Goal: Information Seeking & Learning: Learn about a topic

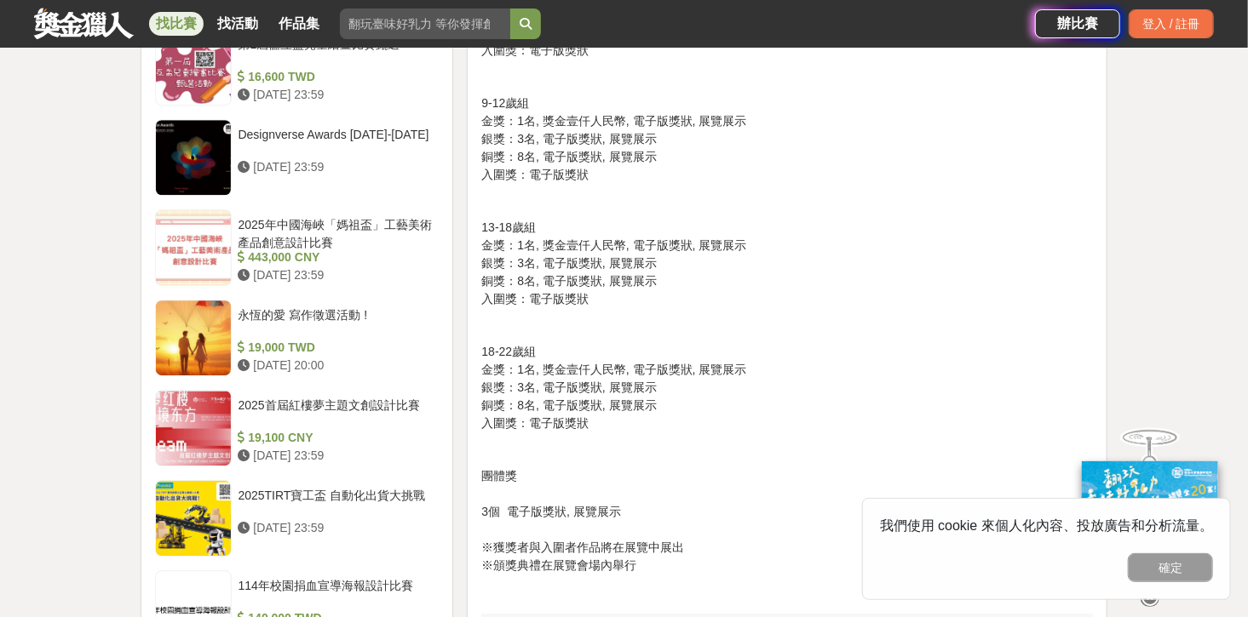
scroll to position [2385, 0]
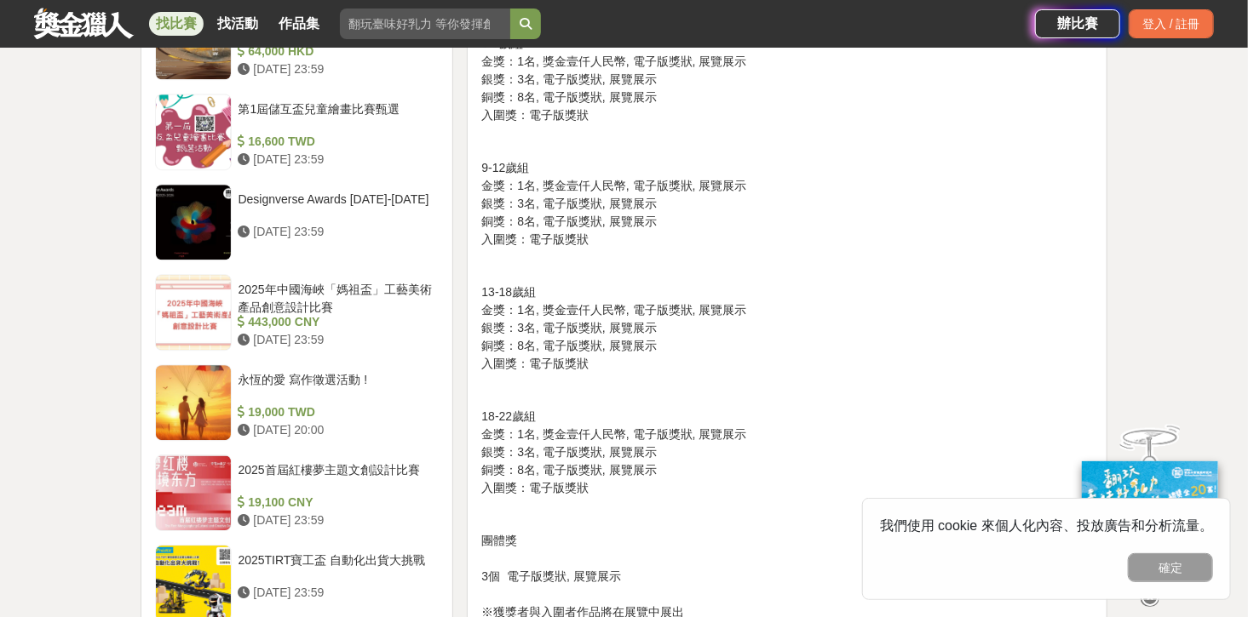
click at [641, 309] on p "13-18歲組 金獎：1名, 獎金壹仟人民幣, 電子版獎狀, 展覽展示 銀獎：3名, 電子版獎狀, 展覽展示 銅獎：8名, 電子版獎狀, 展覽展示 入圍獎：電…" at bounding box center [786, 328] width 611 height 89
click at [712, 341] on p "13-18歲組 金獎：1名, 獎金壹仟人民幣, 電子版獎狀, 展覽展示 銀獎：3名, 電子版獎狀, 展覽展示 銅獎：8名, 電子版獎狀, 展覽展示 入圍獎：電…" at bounding box center [786, 328] width 611 height 89
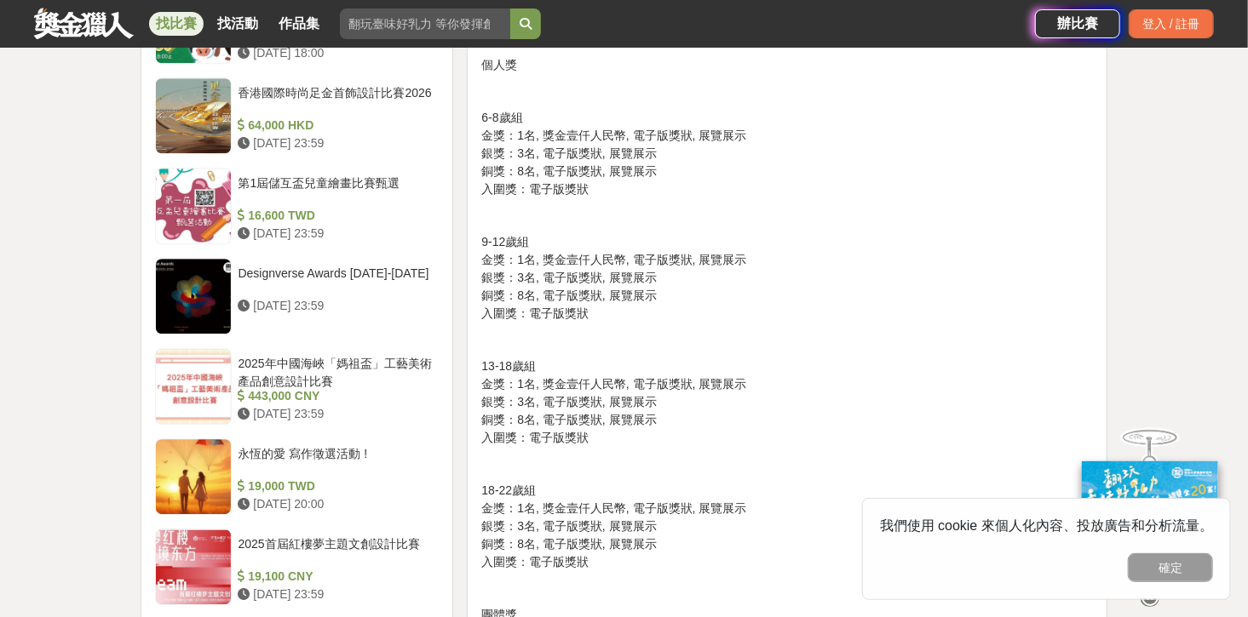
scroll to position [2180, 0]
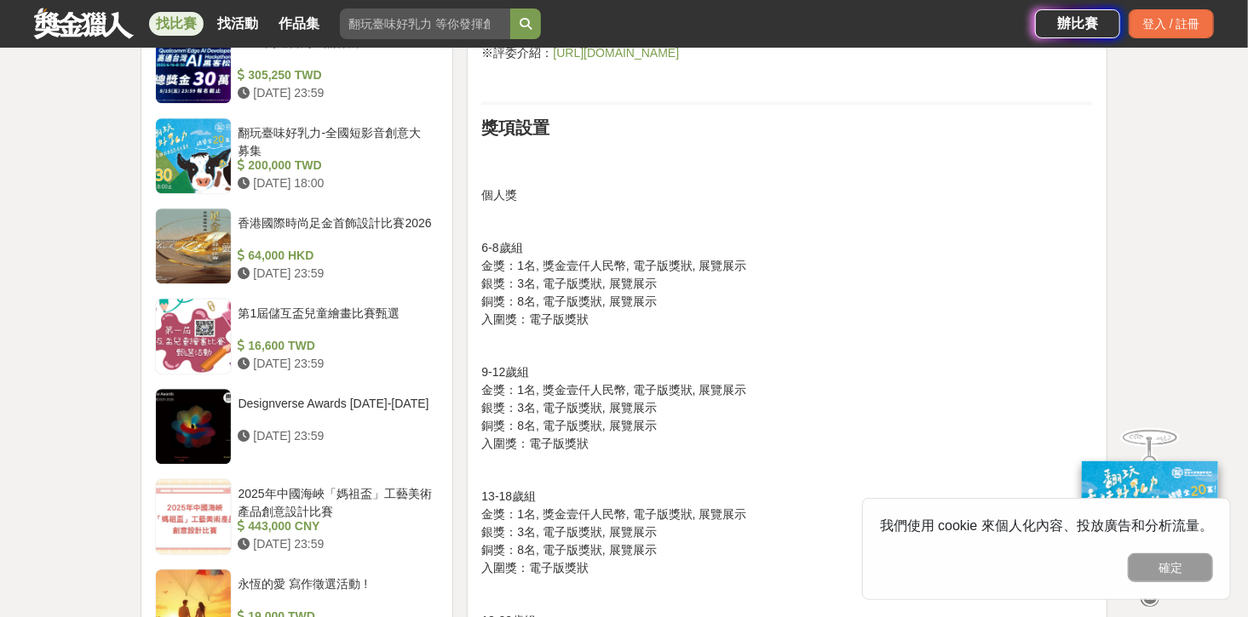
click at [617, 299] on p "6-8歲組 金獎：1名, 獎金壹仟人民幣, 電子版獎狀, 展覽展示 銀獎：3名, 電子版獎狀, 展覽展示 銅獎：8名, 電子版獎狀, 展覽展示 入圍獎：電子版…" at bounding box center [786, 283] width 611 height 89
click at [657, 255] on p "6-8歲組 金獎：1名, 獎金壹仟人民幣, 電子版獎狀, 展覽展示 銀獎：3名, 電子版獎狀, 展覽展示 銅獎：8名, 電子版獎狀, 展覽展示 入圍獎：電子版…" at bounding box center [786, 283] width 611 height 89
click at [733, 277] on p "6-8歲組 金獎：1名, 獎金壹仟人民幣, 電子版獎狀, 展覽展示 銀獎：3名, 電子版獎狀, 展覽展示 銅獎：8名, 電子版獎狀, 展覽展示 入圍獎：電子版…" at bounding box center [786, 283] width 611 height 89
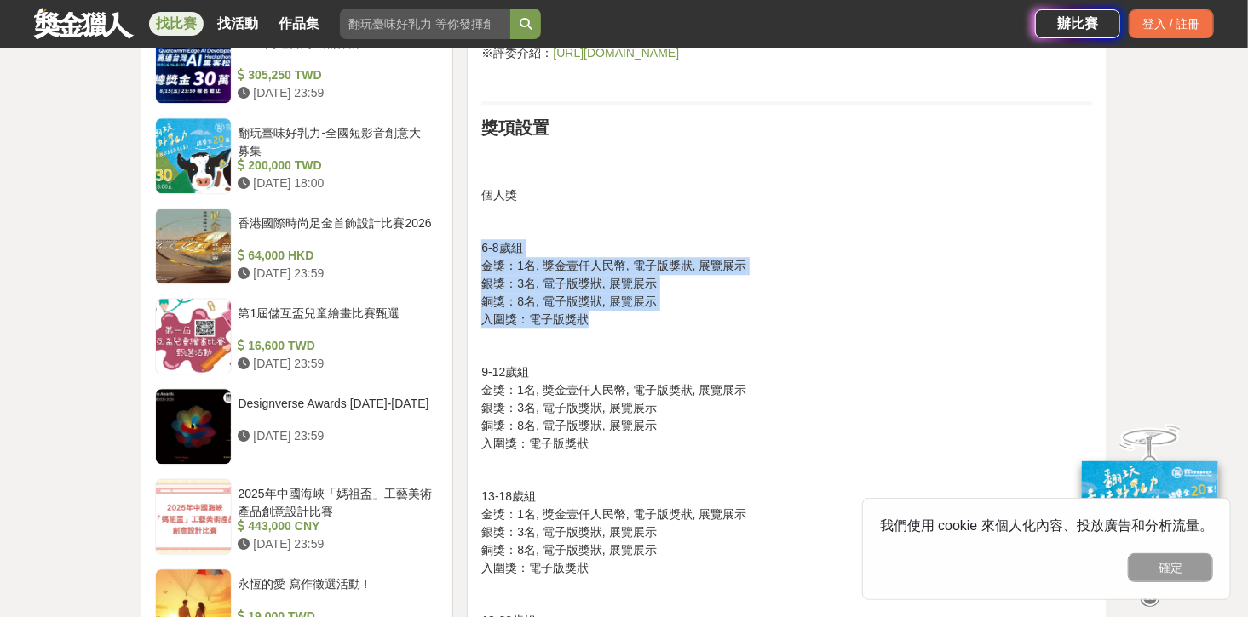
drag, startPoint x: 657, startPoint y: 322, endPoint x: 698, endPoint y: 240, distance: 91.4
click at [698, 240] on p "6-8歲組 金獎：1名, 獎金壹仟人民幣, 電子版獎狀, 展覽展示 銀獎：3名, 電子版獎狀, 展覽展示 銅獎：8名, 電子版獎狀, 展覽展示 入圍獎：電子版…" at bounding box center [786, 283] width 611 height 89
click at [773, 282] on p "6-8歲組 金獎：1名, 獎金壹仟人民幣, 電子版獎狀, 展覽展示 銀獎：3名, 電子版獎狀, 展覽展示 銅獎：8名, 電子版獎狀, 展覽展示 入圍獎：電子版…" at bounding box center [786, 283] width 611 height 89
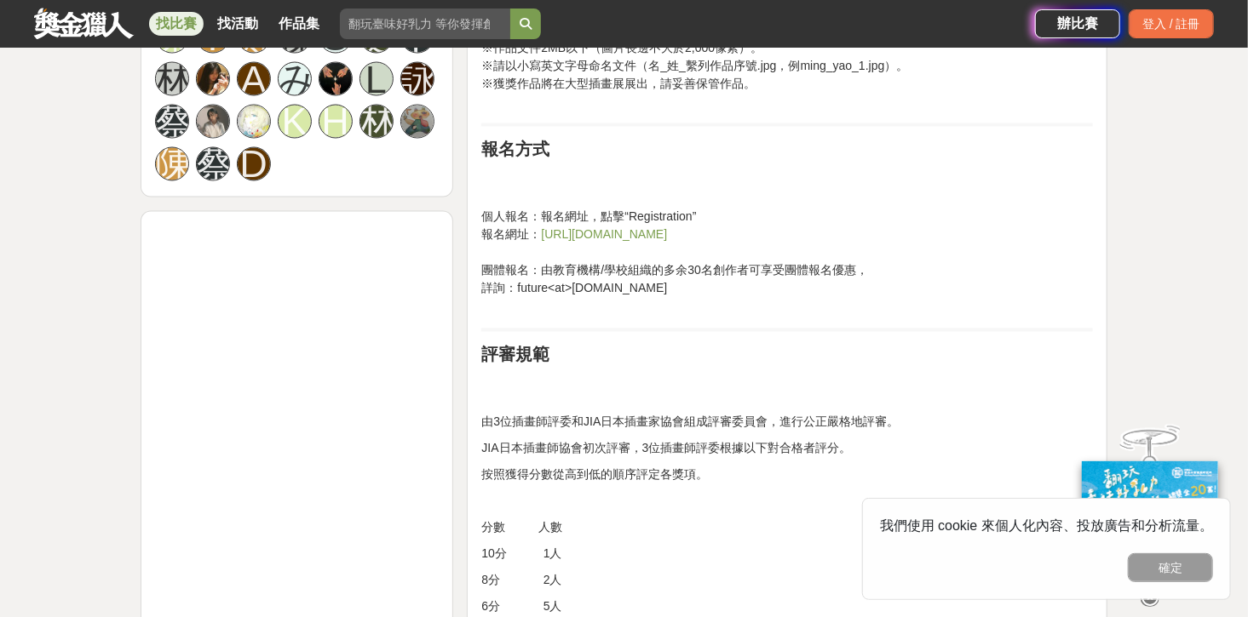
scroll to position [1499, 0]
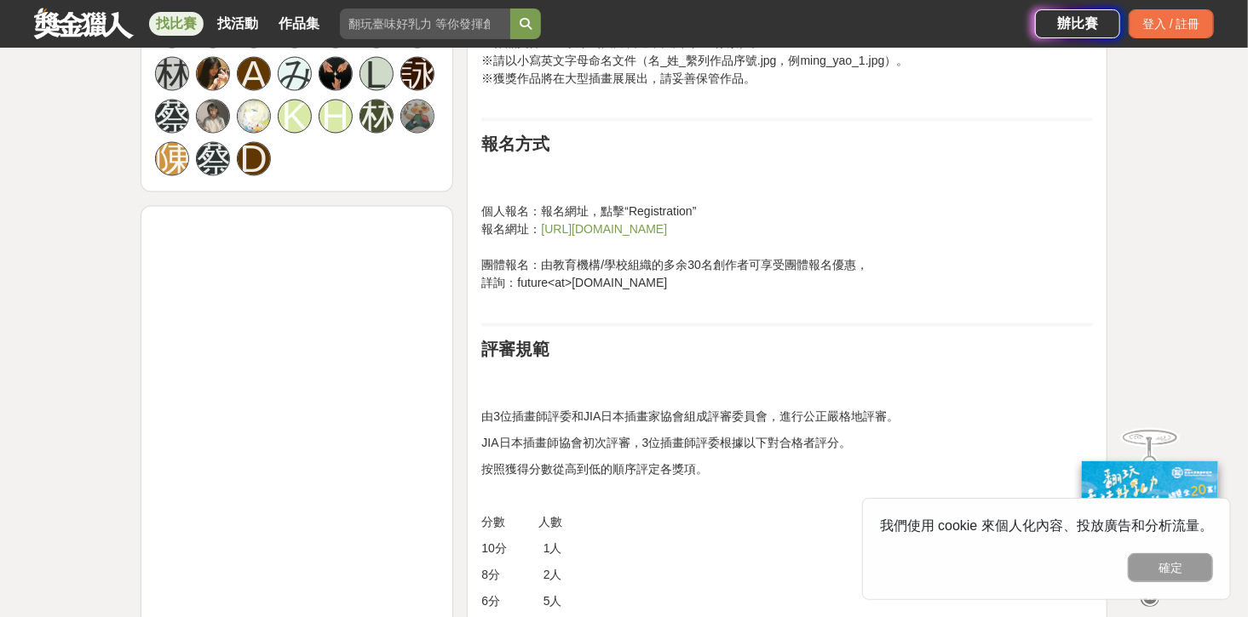
click at [606, 416] on p "由3位插畫師評委和JIA日本插畫家協會組成評審委員會，進行公正嚴格地評審。" at bounding box center [786, 409] width 611 height 36
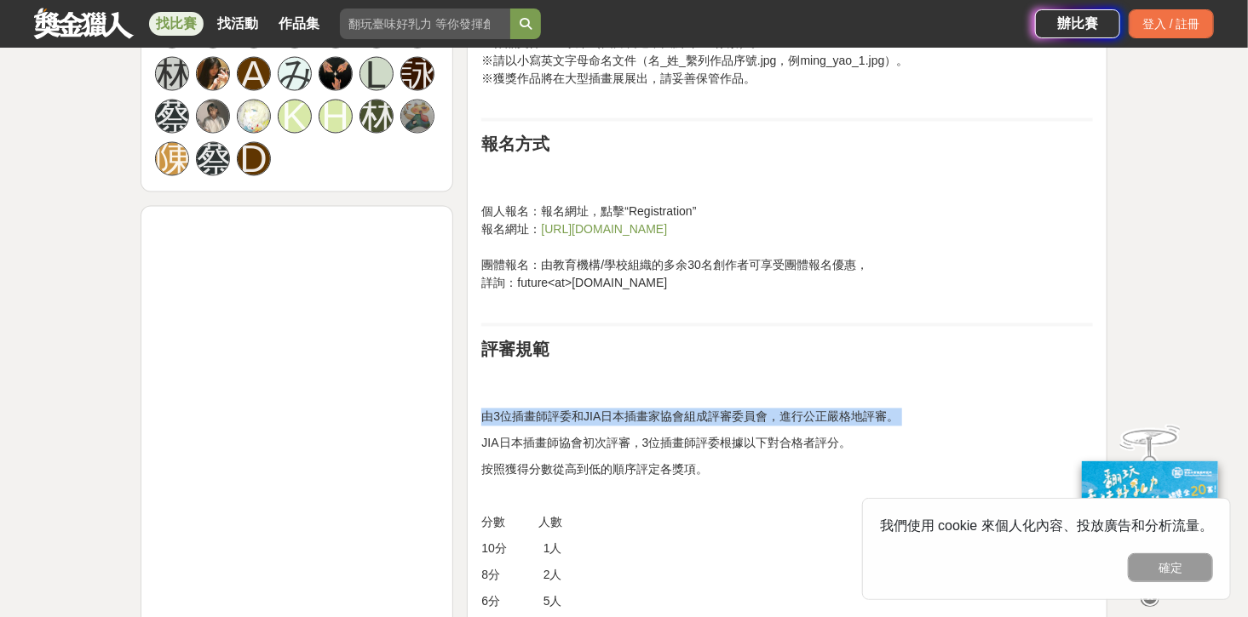
click at [606, 416] on p "由3位插畫師評委和JIA日本插畫家協會組成評審委員會，進行公正嚴格地評審。" at bounding box center [786, 409] width 611 height 36
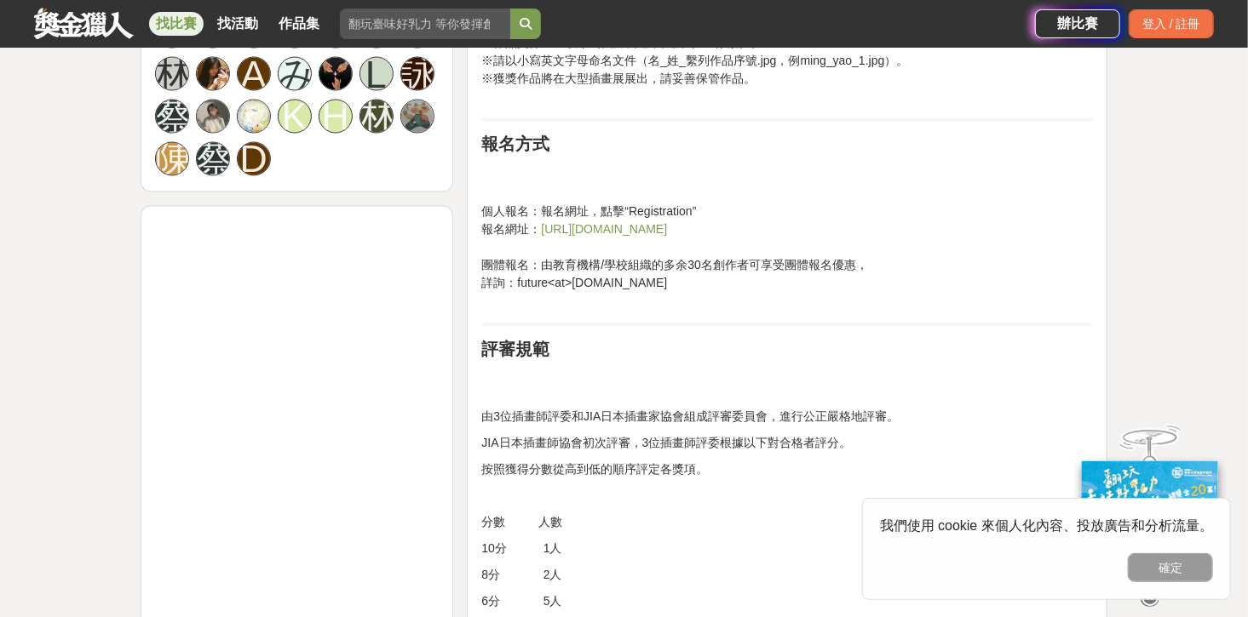
click at [732, 443] on p "JIA日本插畫師協會初次評審，3位插畫師評委根據以下對合格者評分。" at bounding box center [786, 444] width 611 height 18
click at [680, 447] on p "JIA日本插畫師協會初次評審，3位插畫師評委根據以下對合格者評分。" at bounding box center [786, 444] width 611 height 18
click at [680, 448] on p "JIA日本插畫師協會初次評審，3位插畫師評委根據以下對合格者評分。" at bounding box center [786, 444] width 611 height 18
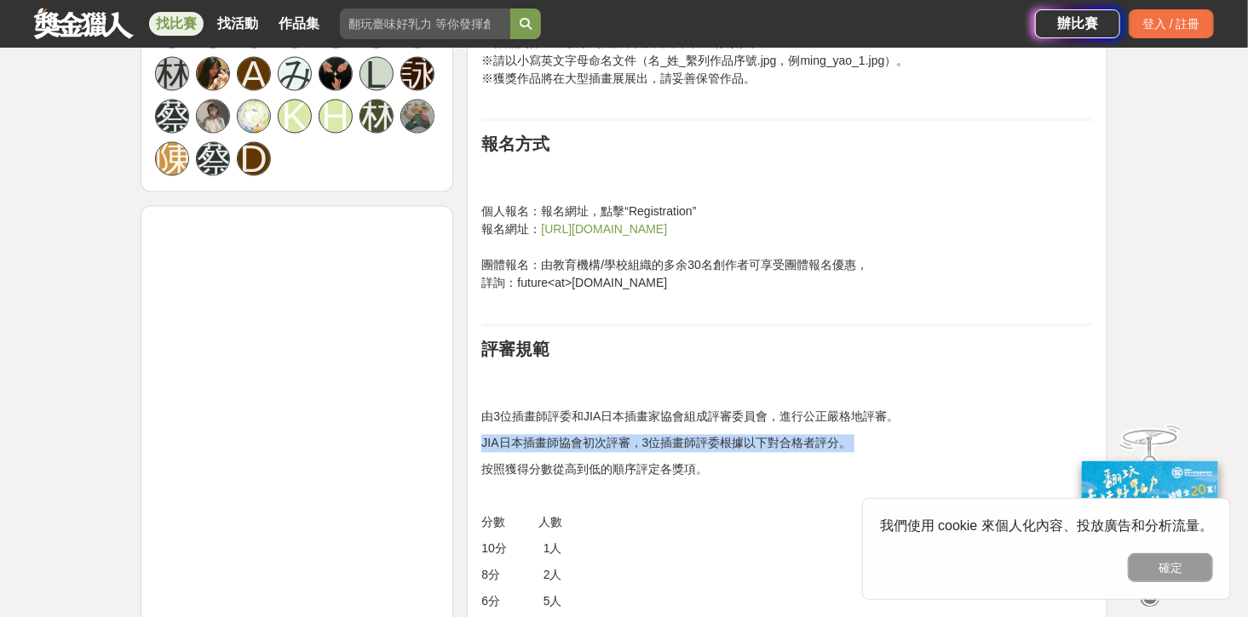
click at [680, 448] on p "JIA日本插畫師協會初次評審，3位插畫師評委根據以下對合格者評分。" at bounding box center [786, 444] width 611 height 18
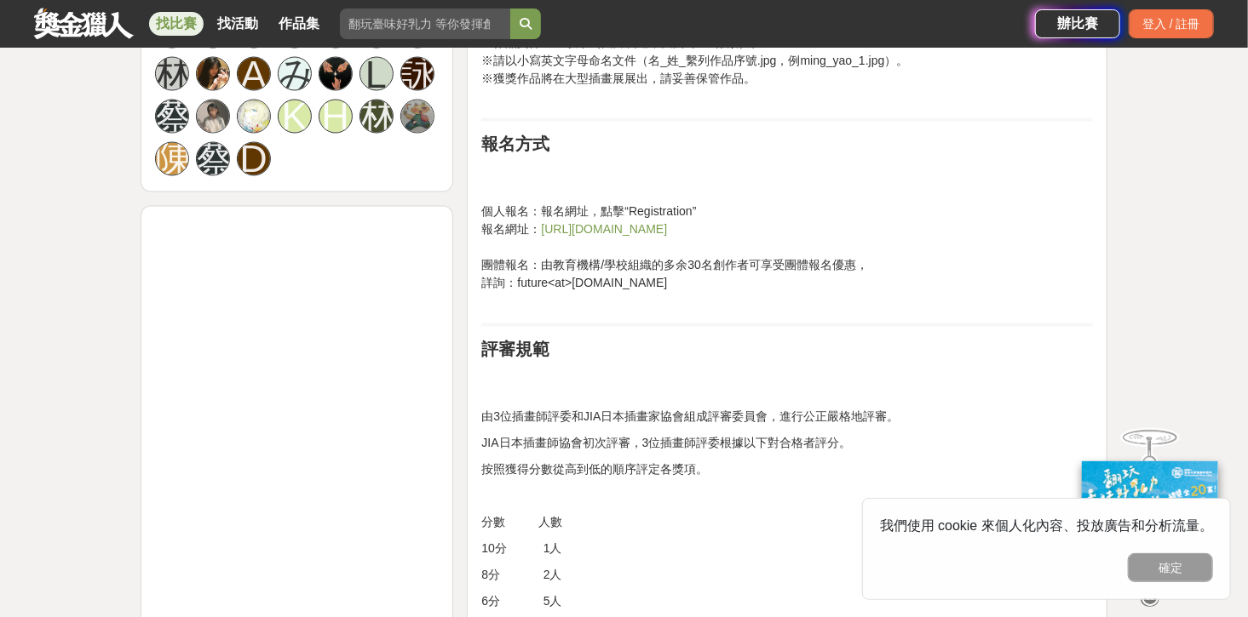
click at [726, 462] on p "按照獲得分數從高到低的順序評定各獎項。" at bounding box center [786, 471] width 611 height 18
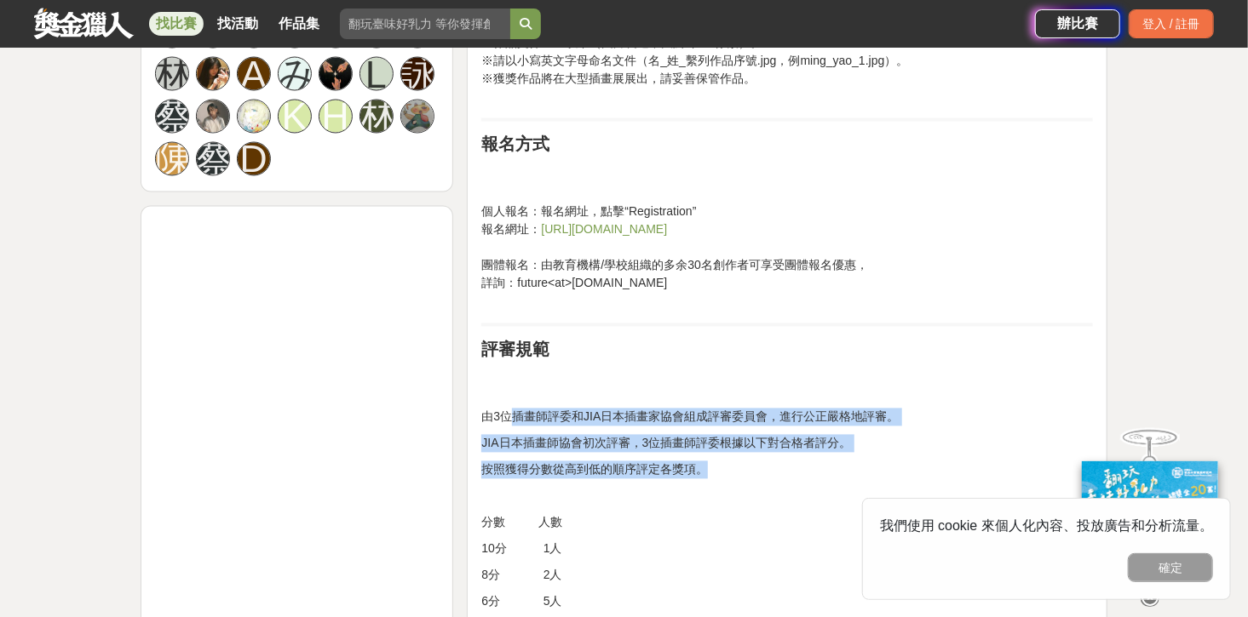
drag, startPoint x: 715, startPoint y: 467, endPoint x: 508, endPoint y: 418, distance: 213.4
click at [508, 418] on p "由3位插畫師評委和JIA日本插畫家協會組成評審委員會，進行公正嚴格地評審。" at bounding box center [786, 409] width 611 height 36
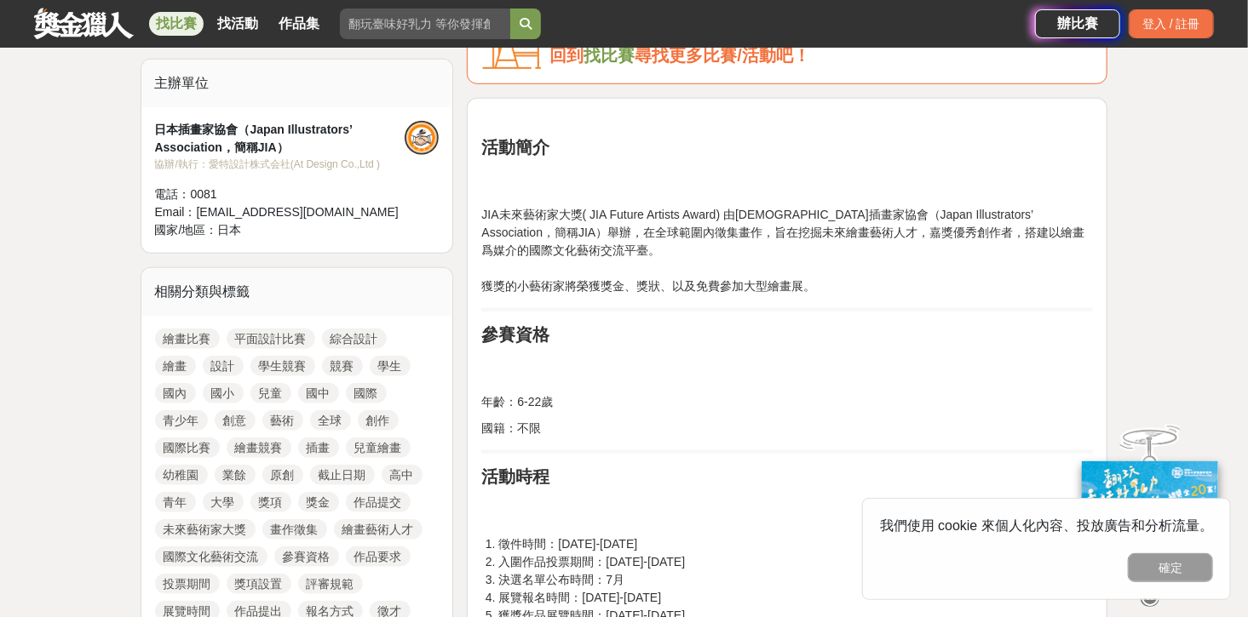
scroll to position [886, 0]
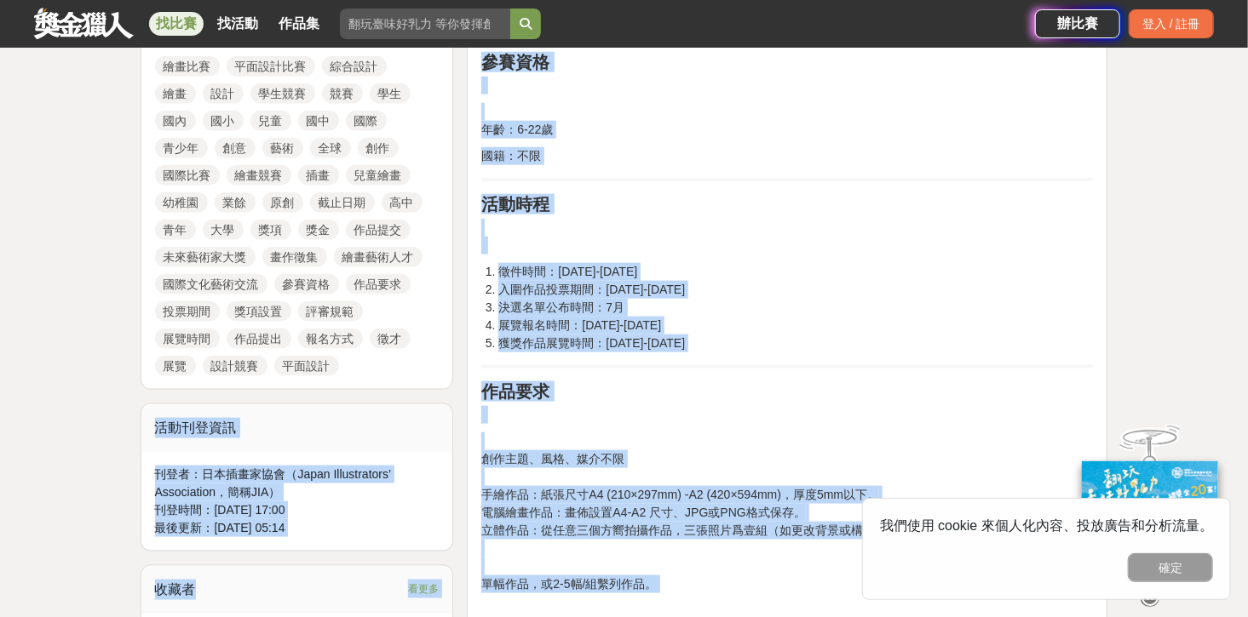
drag, startPoint x: 158, startPoint y: 428, endPoint x: 673, endPoint y: 600, distance: 542.4
click at [673, 600] on p "創作主題、風格、媒介不限 手繪作品：紙張尺寸A4 (210×297mm) -A2 (420×594mm)，厚度5mm以下。 電腦繪畫作品：畫佈設置A4-A2 …" at bounding box center [786, 576] width 611 height 286
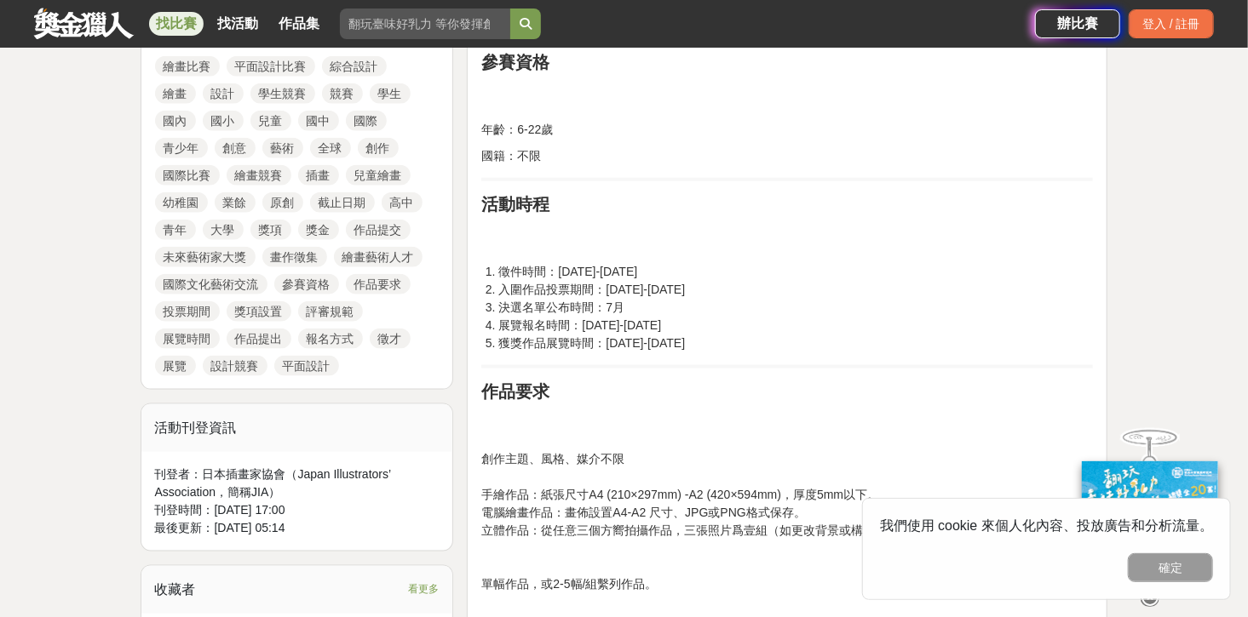
drag, startPoint x: 479, startPoint y: 452, endPoint x: 683, endPoint y: 586, distance: 243.5
click at [683, 586] on p "創作主題、風格、媒介不限 手繪作品：紙張尺寸A4 (210×297mm) -A2 (420×594mm)，厚度5mm以下。 電腦繪畫作品：畫佈設置A4-A2 …" at bounding box center [786, 576] width 611 height 286
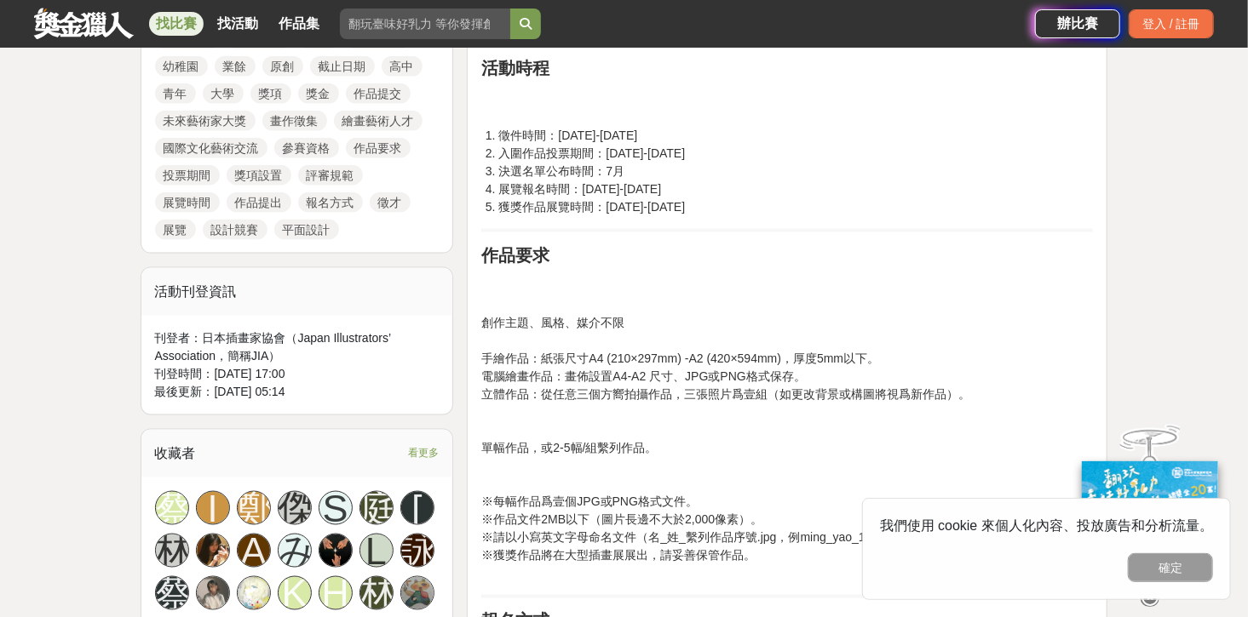
scroll to position [1158, 0]
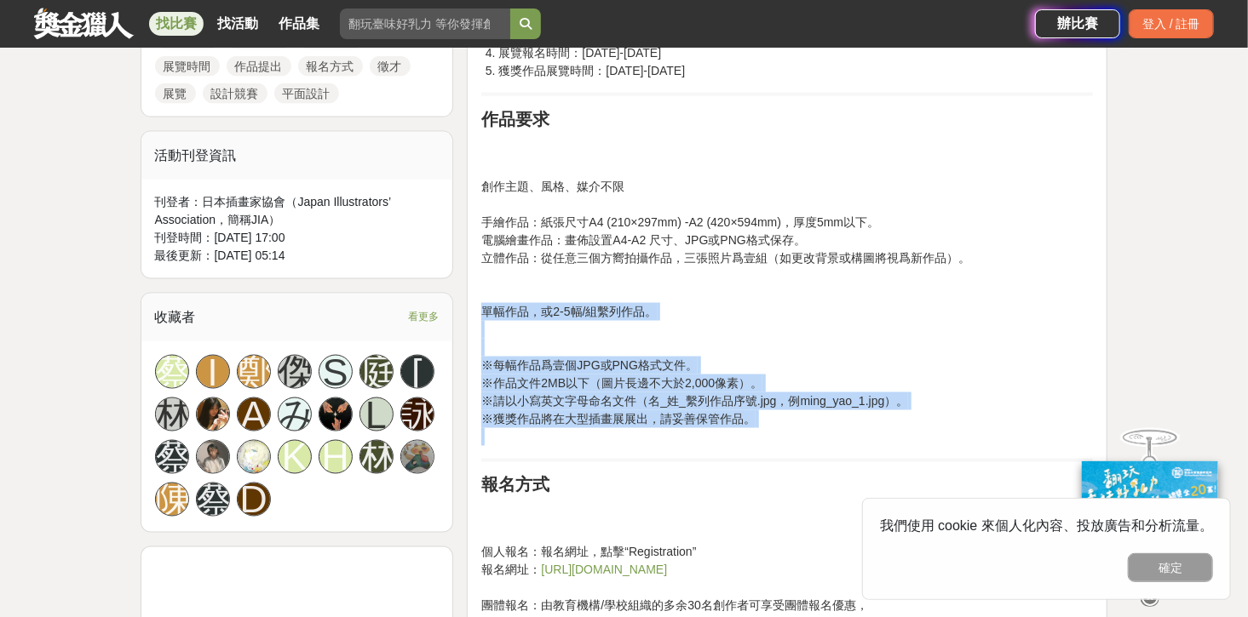
drag, startPoint x: 514, startPoint y: 316, endPoint x: 809, endPoint y: 428, distance: 315.9
click at [809, 428] on p "創作主題、風格、媒介不限 手繪作品：紙張尺寸A4 (210×297mm) -A2 (420×594mm)，厚度5mm以下。 電腦繪畫作品：畫佈設置A4-A2 …" at bounding box center [786, 303] width 611 height 286
drag, startPoint x: 856, startPoint y: 421, endPoint x: 490, endPoint y: 120, distance: 473.8
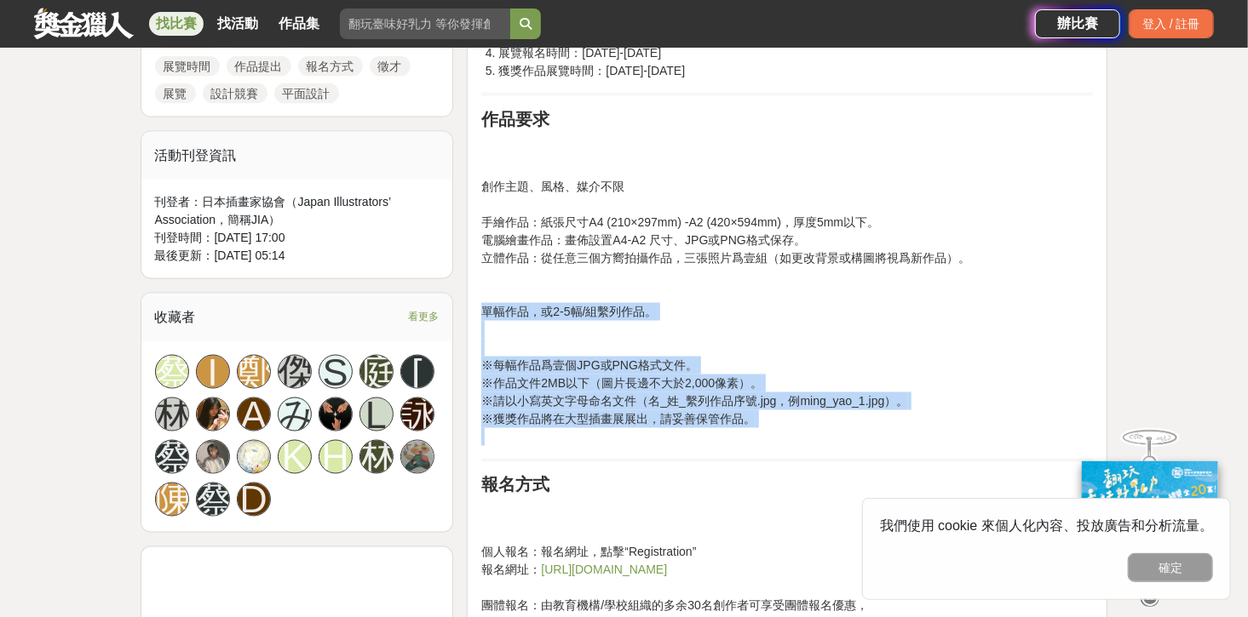
click at [490, 120] on strong "作品要求" at bounding box center [515, 119] width 68 height 19
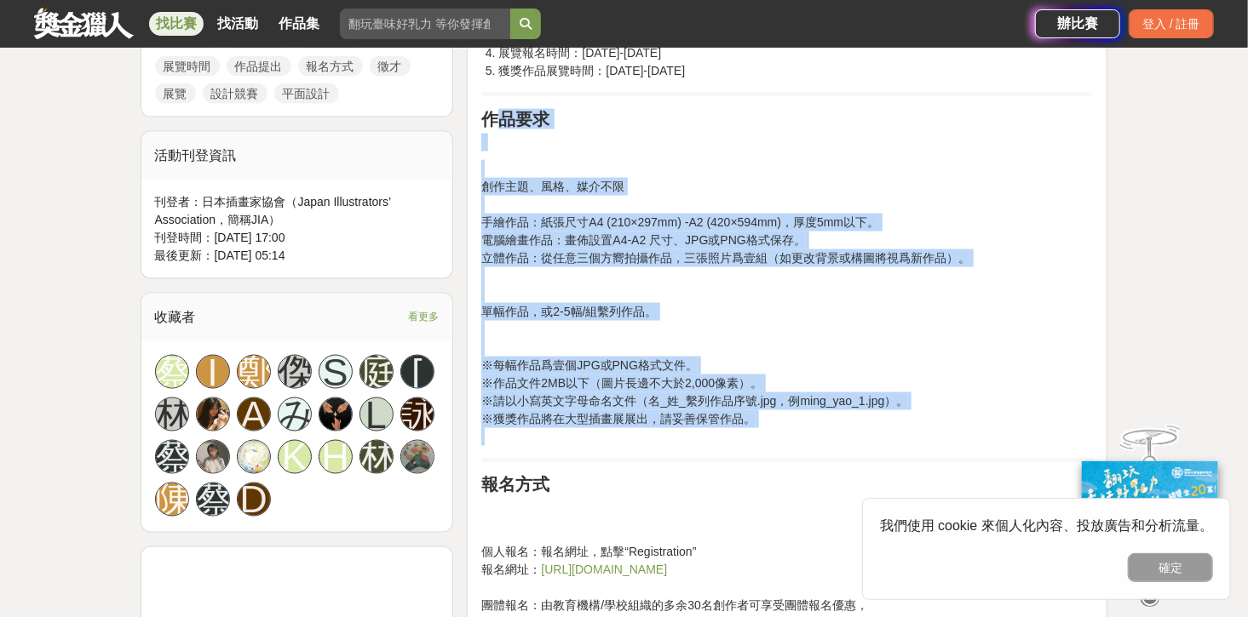
drag, startPoint x: 491, startPoint y: 119, endPoint x: 781, endPoint y: 430, distance: 425.4
click at [781, 430] on p "創作主題、風格、媒介不限 手繪作品：紙張尺寸A4 (210×297mm) -A2 (420×594mm)，厚度5mm以下。 電腦繪畫作品：畫佈設置A4-A2 …" at bounding box center [786, 303] width 611 height 286
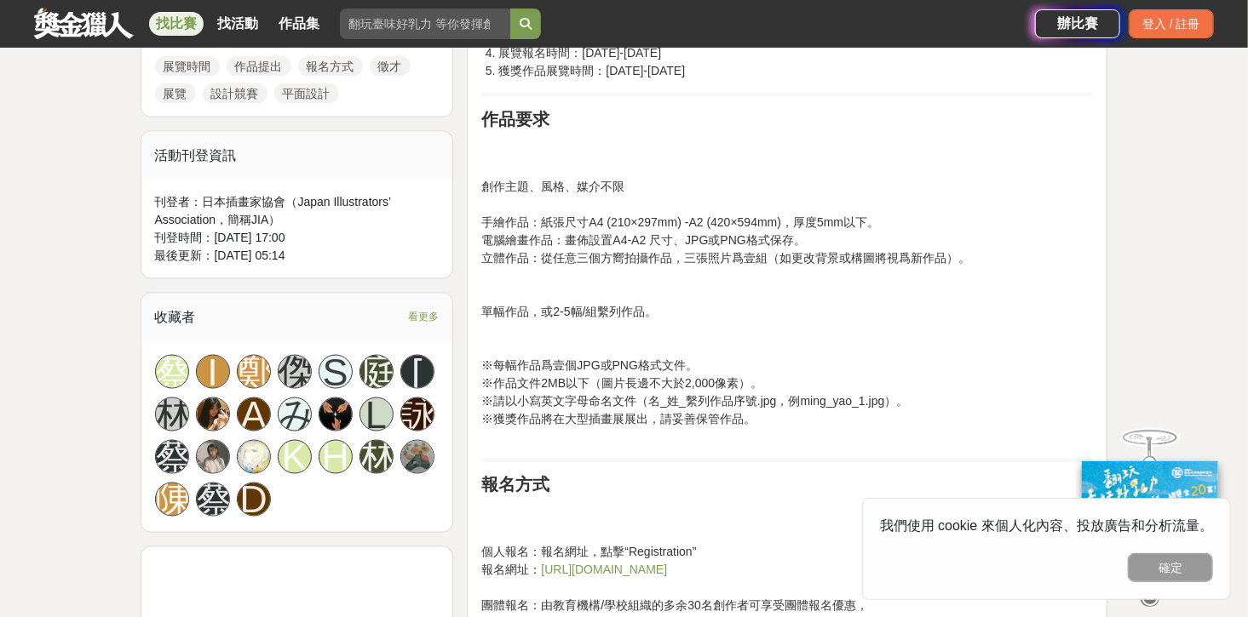
scroll to position [1294, 0]
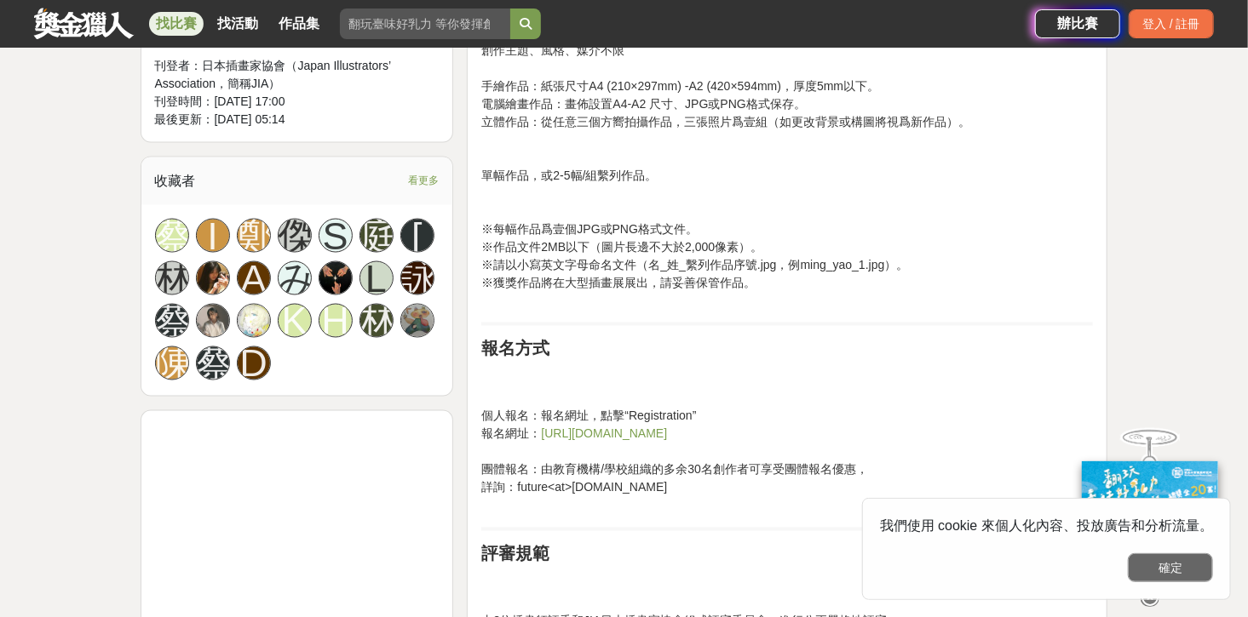
drag, startPoint x: 1191, startPoint y: 566, endPoint x: 1039, endPoint y: 503, distance: 164.2
click at [1191, 566] on button "確定" at bounding box center [1170, 568] width 85 height 29
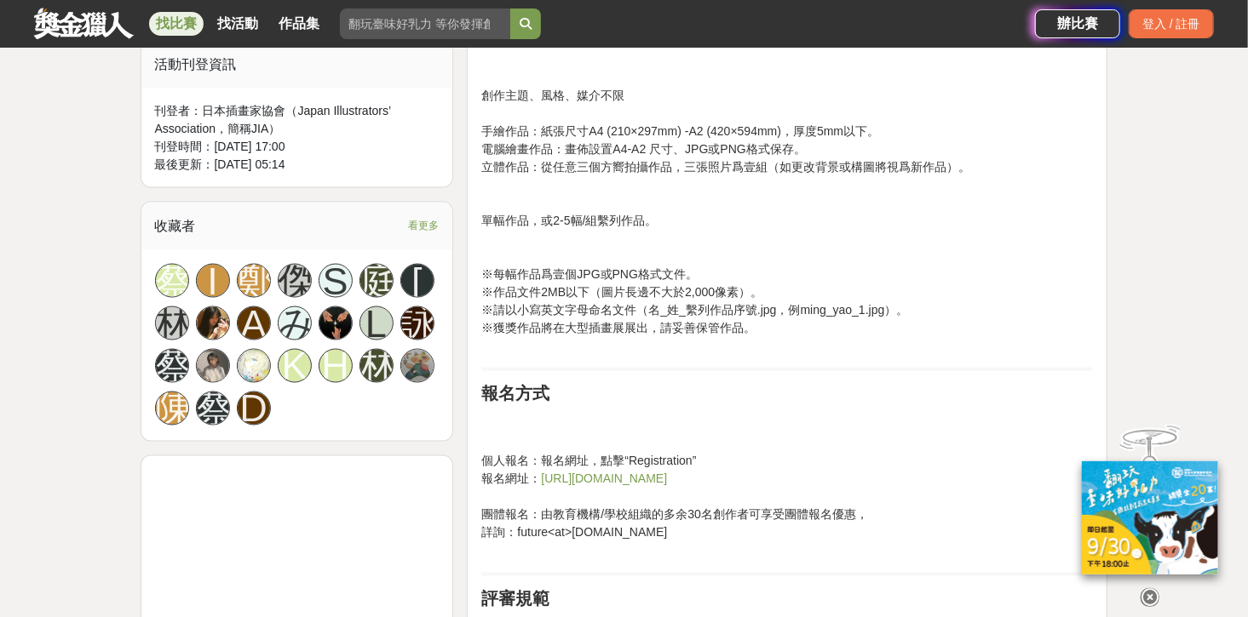
scroll to position [1226, 0]
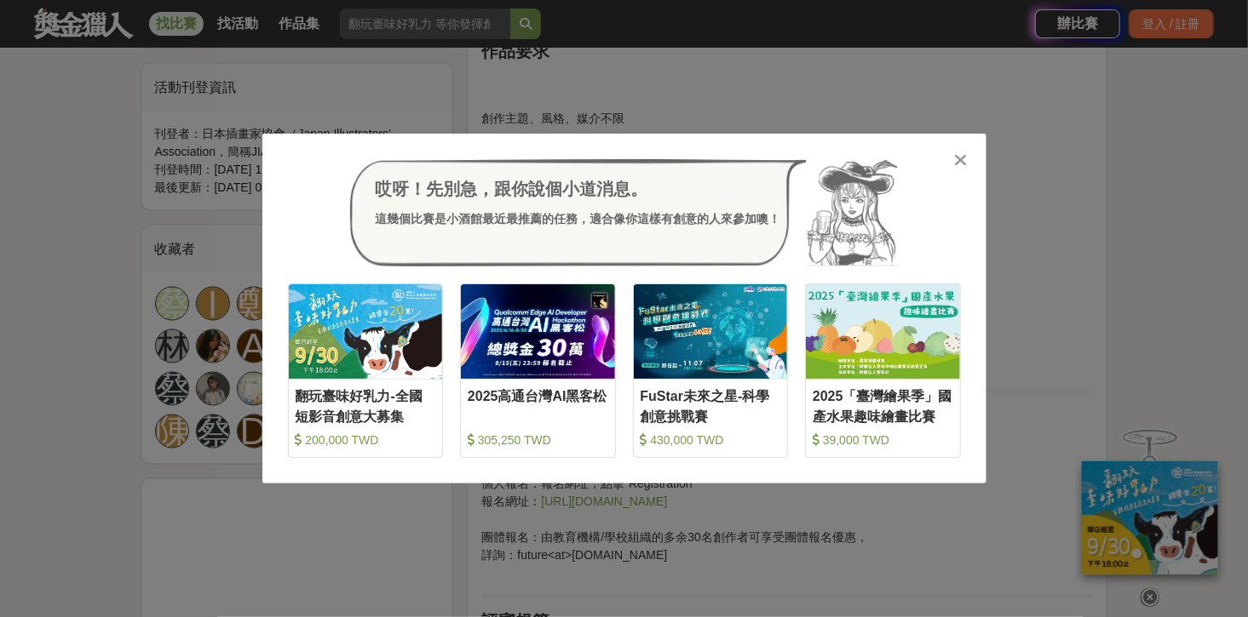
click at [957, 157] on icon at bounding box center [960, 160] width 13 height 17
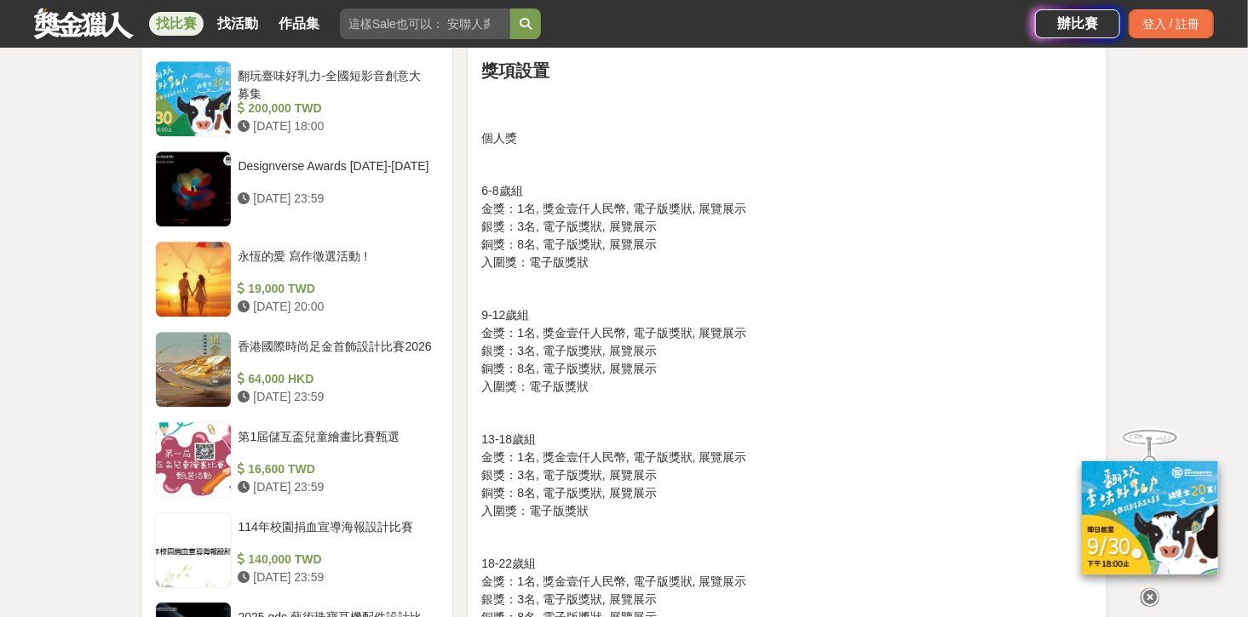
scroll to position [2112, 0]
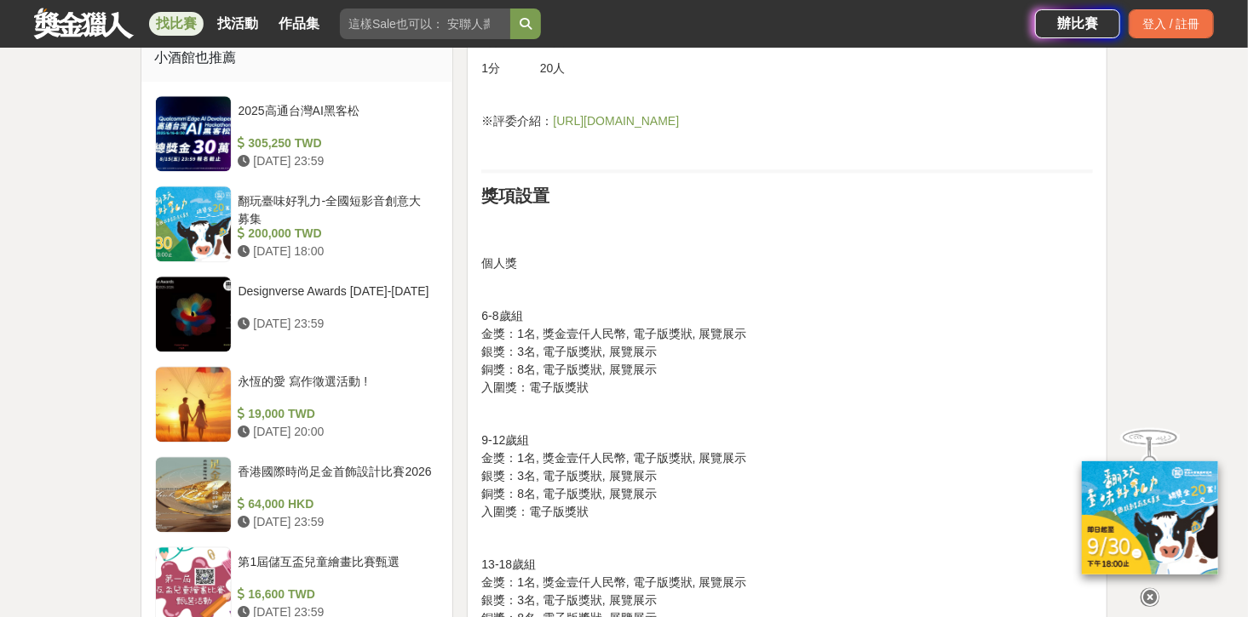
click at [664, 119] on link "https://www.jiafutureartistsaward.com" at bounding box center [616, 121] width 126 height 14
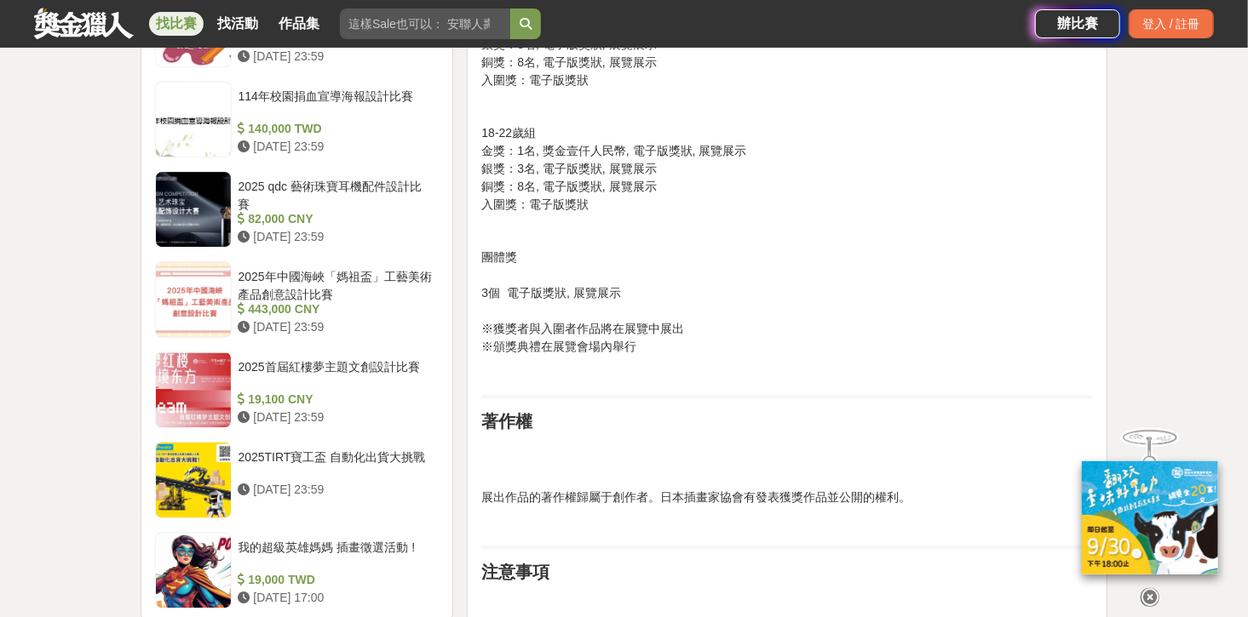
scroll to position [2725, 0]
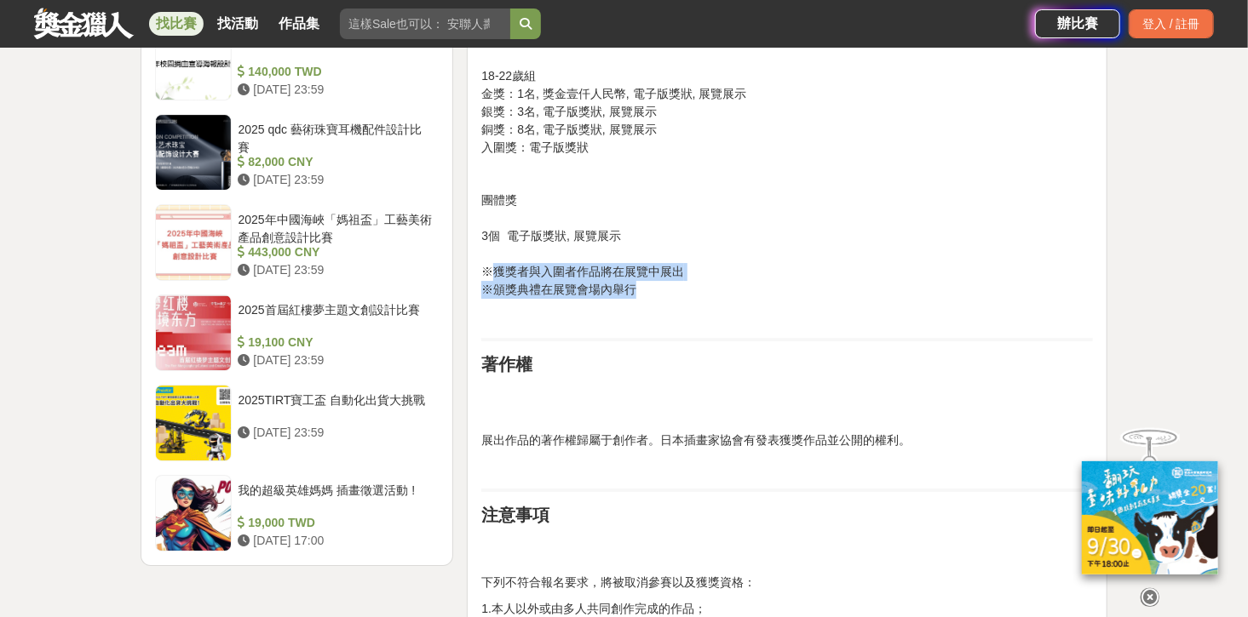
drag, startPoint x: 488, startPoint y: 271, endPoint x: 680, endPoint y: 288, distance: 193.2
click at [680, 288] on p "團體獎 3個 電子版獎狀, 展覽展示 ※獲獎者與入圍者作品將在展覽中展出 ※頒獎典禮在展覽會場內舉行" at bounding box center [786, 245] width 611 height 107
drag, startPoint x: 688, startPoint y: 287, endPoint x: 726, endPoint y: 244, distance: 57.9
click at [726, 244] on p "團體獎 3個 電子版獎狀, 展覽展示 ※獲獎者與入圍者作品將在展覽中展出 ※頒獎典禮在展覽會場內舉行" at bounding box center [786, 245] width 611 height 107
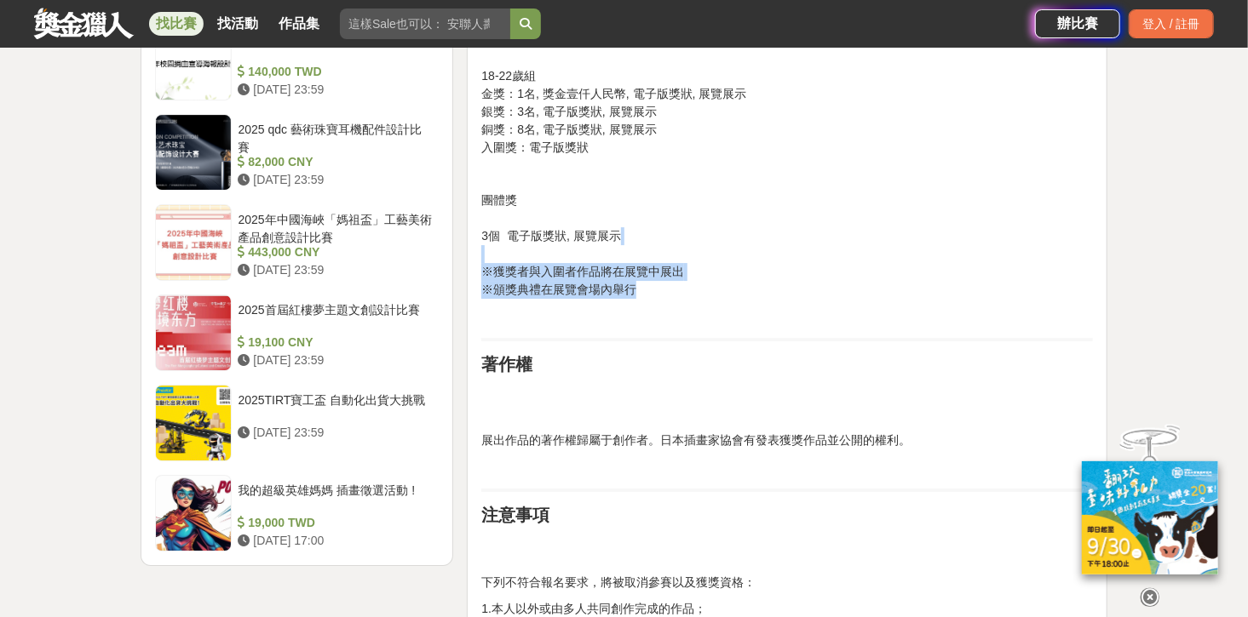
click at [726, 244] on p "團體獎 3個 電子版獎狀, 展覽展示 ※獲獎者與入圍者作品將在展覽中展出 ※頒獎典禮在展覽會場內舉行" at bounding box center [786, 245] width 611 height 107
drag, startPoint x: 709, startPoint y: 247, endPoint x: 733, endPoint y: 296, distance: 54.1
click at [733, 296] on p "團體獎 3個 電子版獎狀, 展覽展示 ※獲獎者與入圍者作品將在展覽中展出 ※頒獎典禮在展覽會場內舉行" at bounding box center [786, 245] width 611 height 107
drag, startPoint x: 737, startPoint y: 288, endPoint x: 726, endPoint y: 239, distance: 50.0
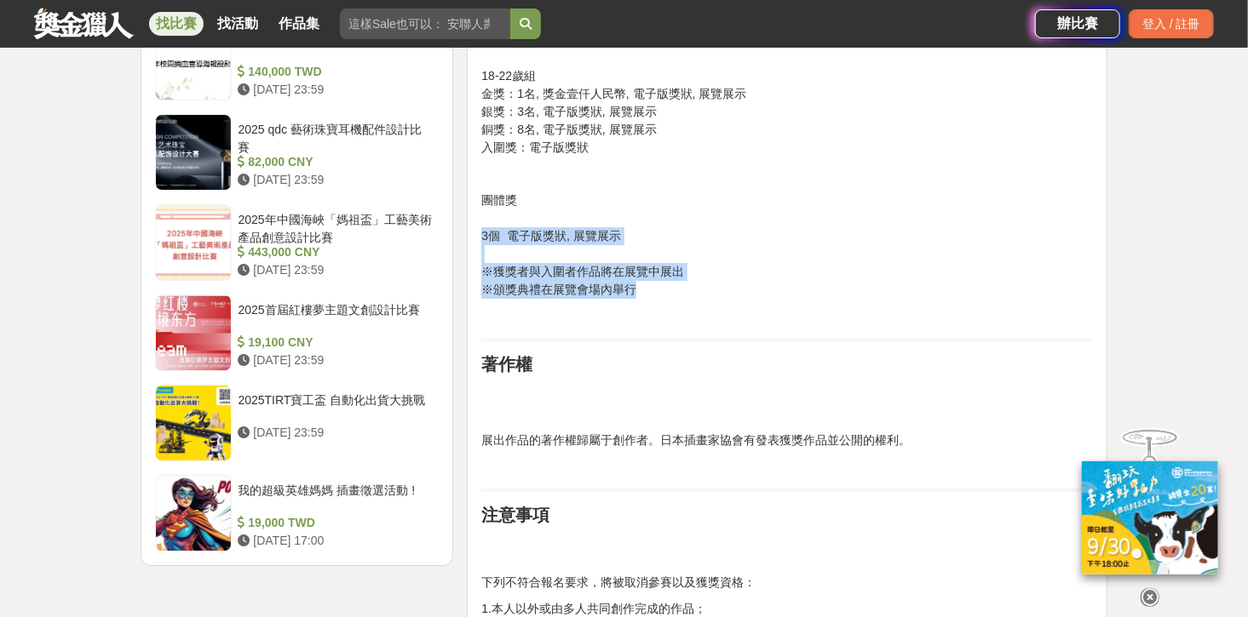
click at [726, 239] on p "團體獎 3個 電子版獎狀, 展覽展示 ※獲獎者與入圍者作品將在展覽中展出 ※頒獎典禮在展覽會場內舉行" at bounding box center [786, 245] width 611 height 107
drag, startPoint x: 726, startPoint y: 239, endPoint x: 658, endPoint y: 240, distance: 67.3
click at [725, 239] on p "團體獎 3個 電子版獎狀, 展覽展示 ※獲獎者與入圍者作品將在展覽中展出 ※頒獎典禮在展覽會場內舉行" at bounding box center [786, 245] width 611 height 107
click at [660, 240] on p "團體獎 3個 電子版獎狀, 展覽展示 ※獲獎者與入圍者作品將在展覽中展出 ※頒獎典禮在展覽會場內舉行" at bounding box center [786, 245] width 611 height 107
click at [642, 250] on p "團體獎 3個 電子版獎狀, 展覽展示 ※獲獎者與入圍者作品將在展覽中展出 ※頒獎典禮在展覽會場內舉行" at bounding box center [786, 245] width 611 height 107
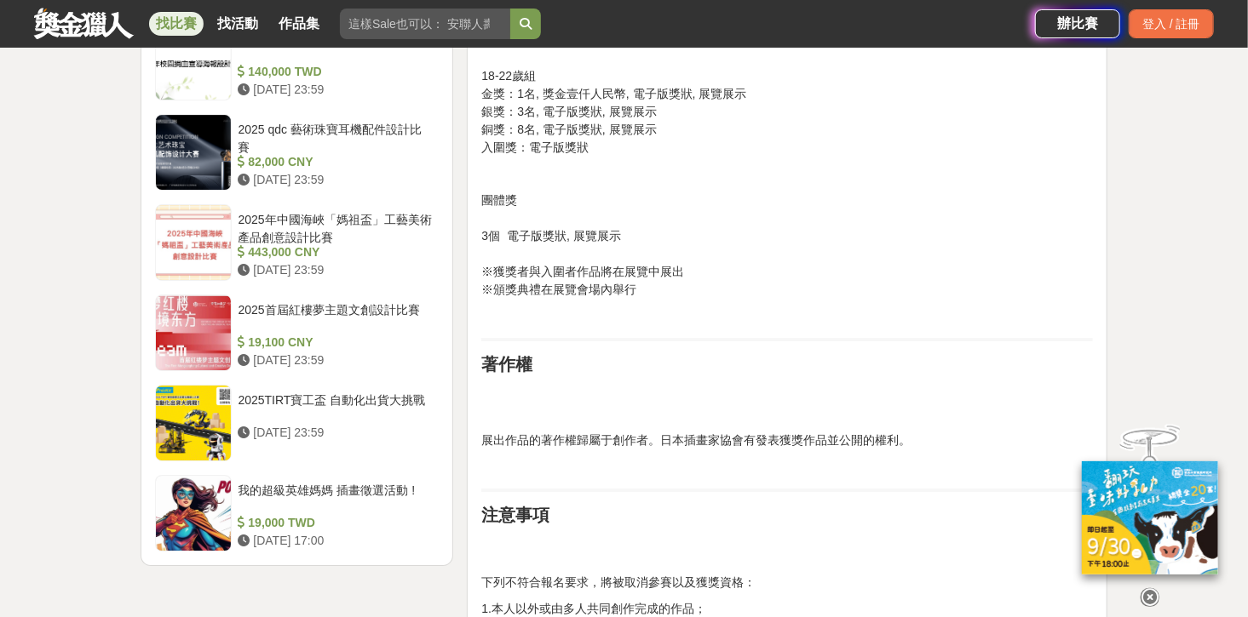
click at [590, 264] on p "團體獎 3個 電子版獎狀, 展覽展示 ※獲獎者與入圍者作品將在展覽中展出 ※頒獎典禮在展覽會場內舉行" at bounding box center [786, 245] width 611 height 107
click at [561, 279] on p "團體獎 3個 電子版獎狀, 展覽展示 ※獲獎者與入圍者作品將在展覽中展出 ※頒獎典禮在展覽會場內舉行" at bounding box center [786, 245] width 611 height 107
click at [562, 279] on p "團體獎 3個 電子版獎狀, 展覽展示 ※獲獎者與入圍者作品將在展覽中展出 ※頒獎典禮在展覽會場內舉行" at bounding box center [786, 245] width 611 height 107
drag, startPoint x: 561, startPoint y: 279, endPoint x: 578, endPoint y: 279, distance: 17.0
click at [563, 279] on p "團體獎 3個 電子版獎狀, 展覽展示 ※獲獎者與入圍者作品將在展覽中展出 ※頒獎典禮在展覽會場內舉行" at bounding box center [786, 245] width 611 height 107
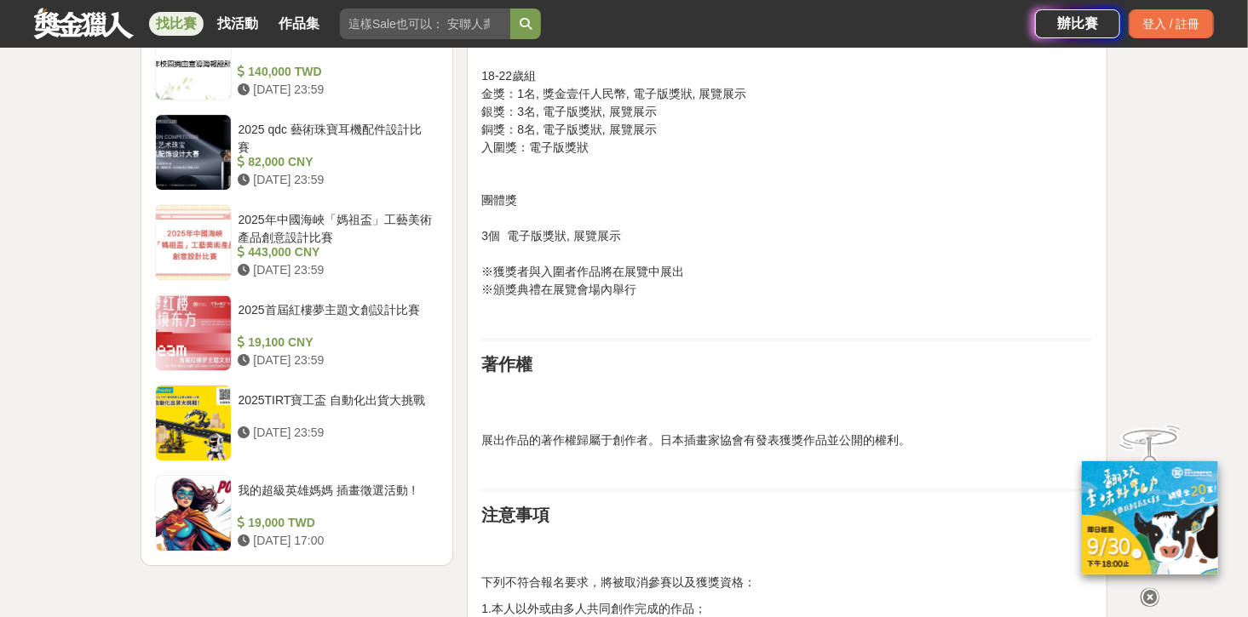
click at [636, 278] on p "團體獎 3個 電子版獎狀, 展覽展示 ※獲獎者與入圍者作品將在展覽中展出 ※頒獎典禮在展覽會場內舉行" at bounding box center [786, 245] width 611 height 107
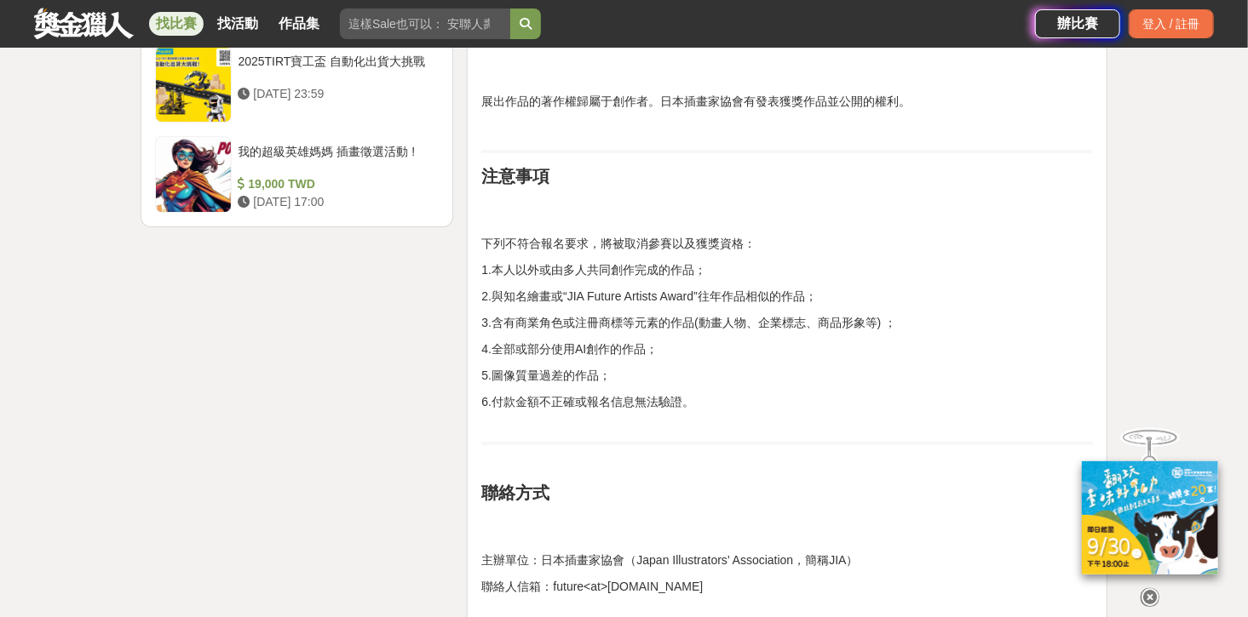
scroll to position [2657, 0]
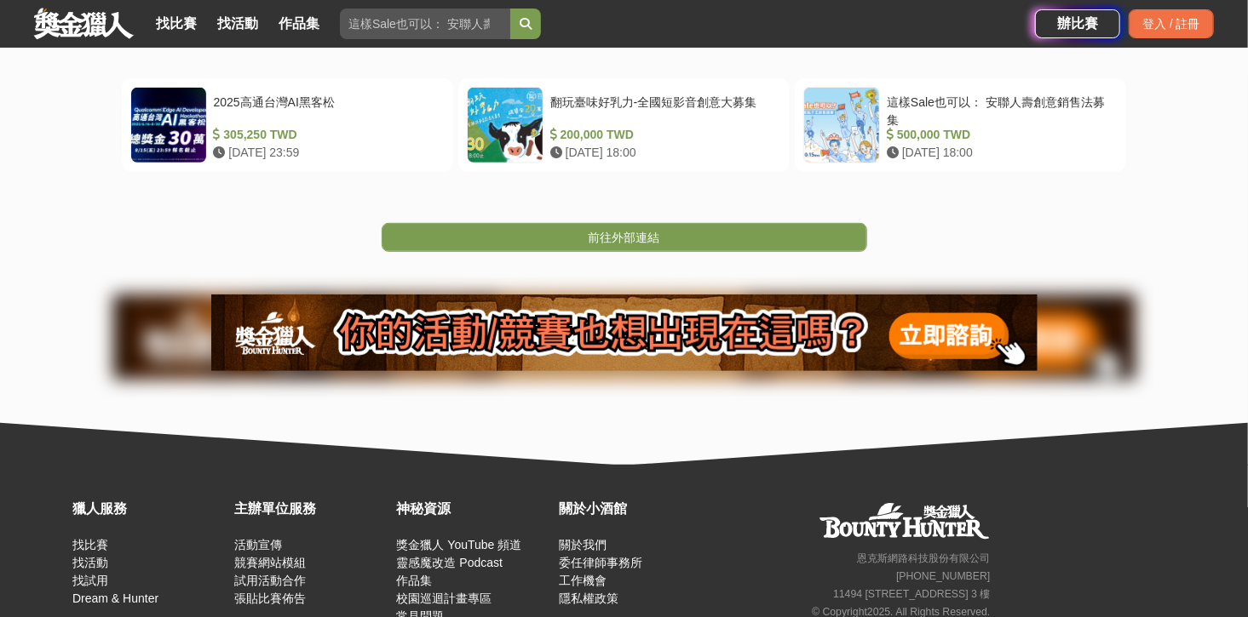
scroll to position [307, 0]
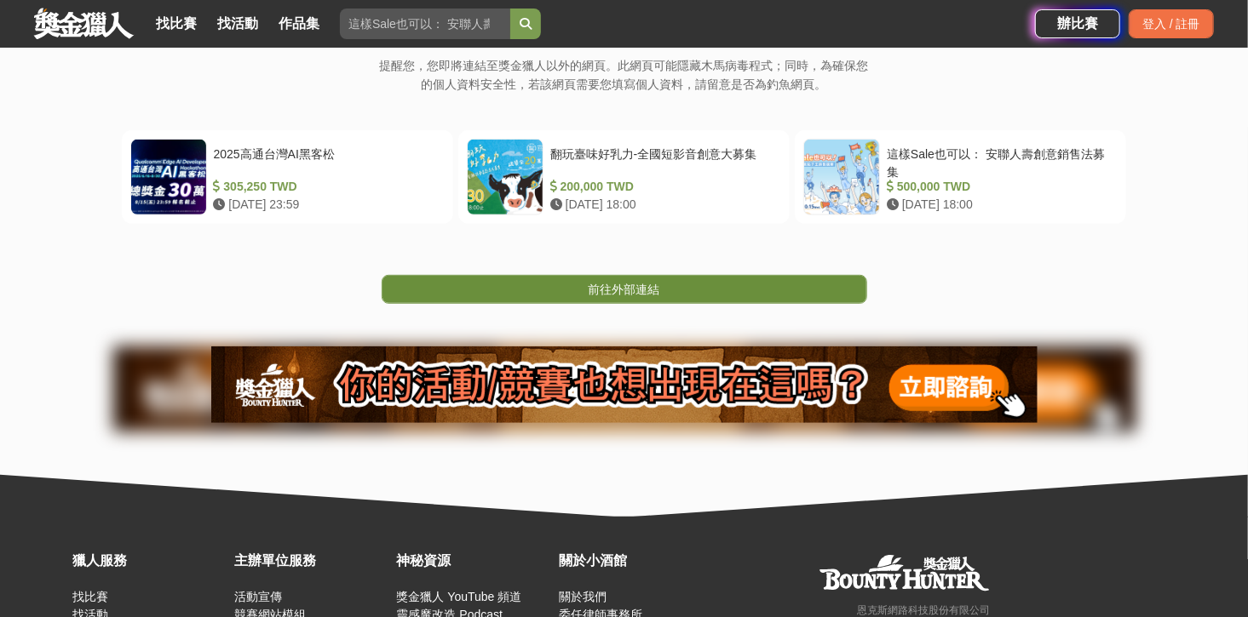
click at [658, 283] on span "前往外部連結" at bounding box center [624, 290] width 72 height 14
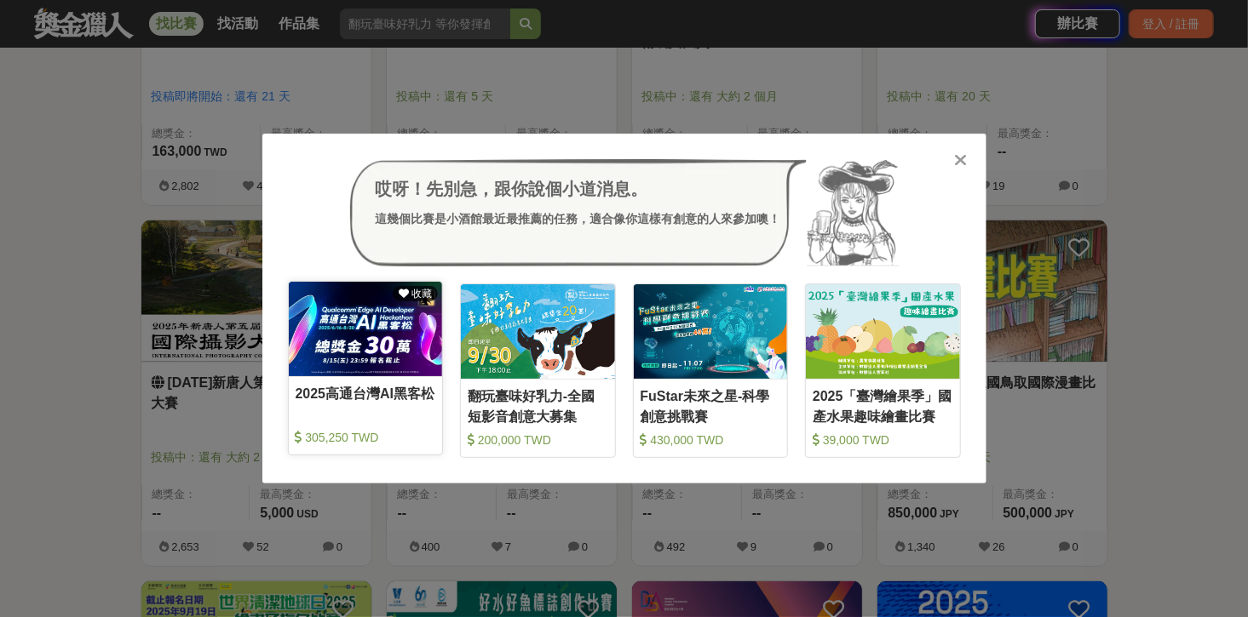
scroll to position [204, 0]
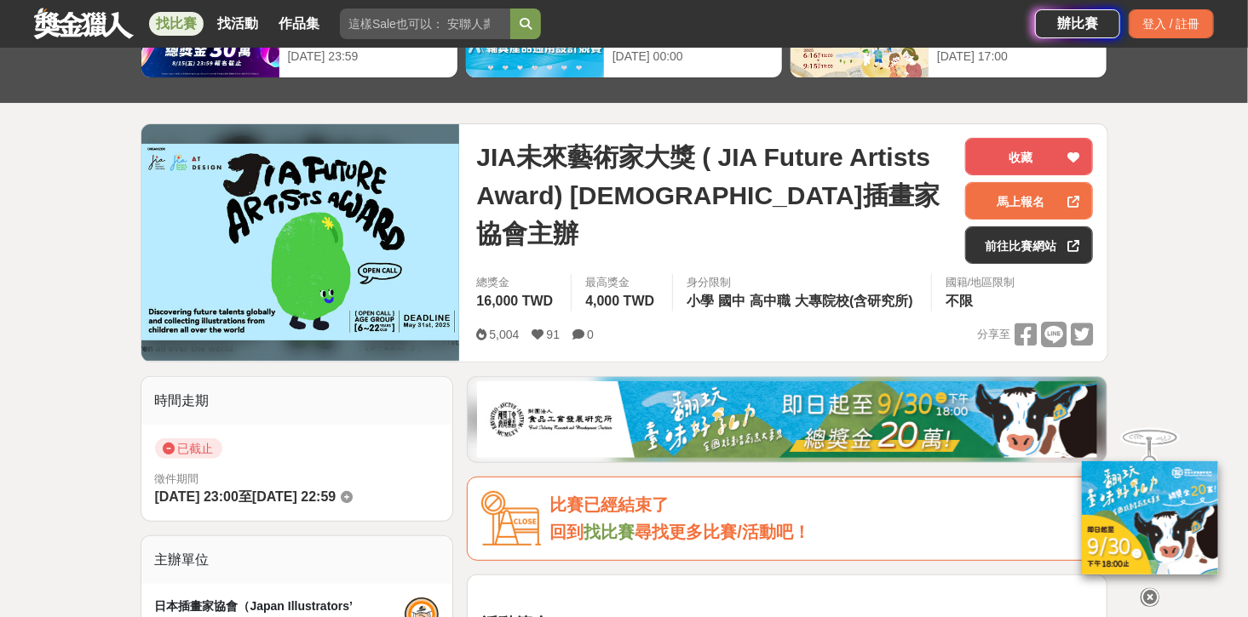
scroll to position [136, 0]
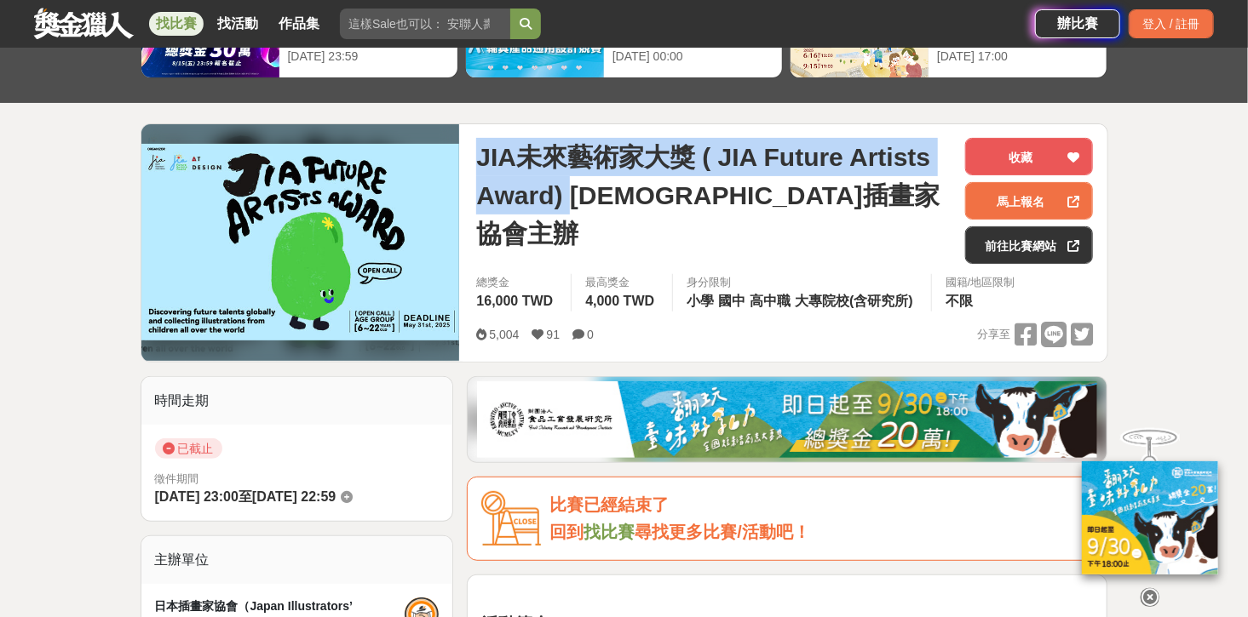
drag, startPoint x: 477, startPoint y: 158, endPoint x: 571, endPoint y: 204, distance: 105.1
click at [571, 204] on span "JIA未來藝術家大獎 ( JIA Future Artists Award) 日本插畫家協會主辦" at bounding box center [713, 195] width 475 height 115
copy span "JIA未來藝術家大獎 ( JIA Future Artists Award)"
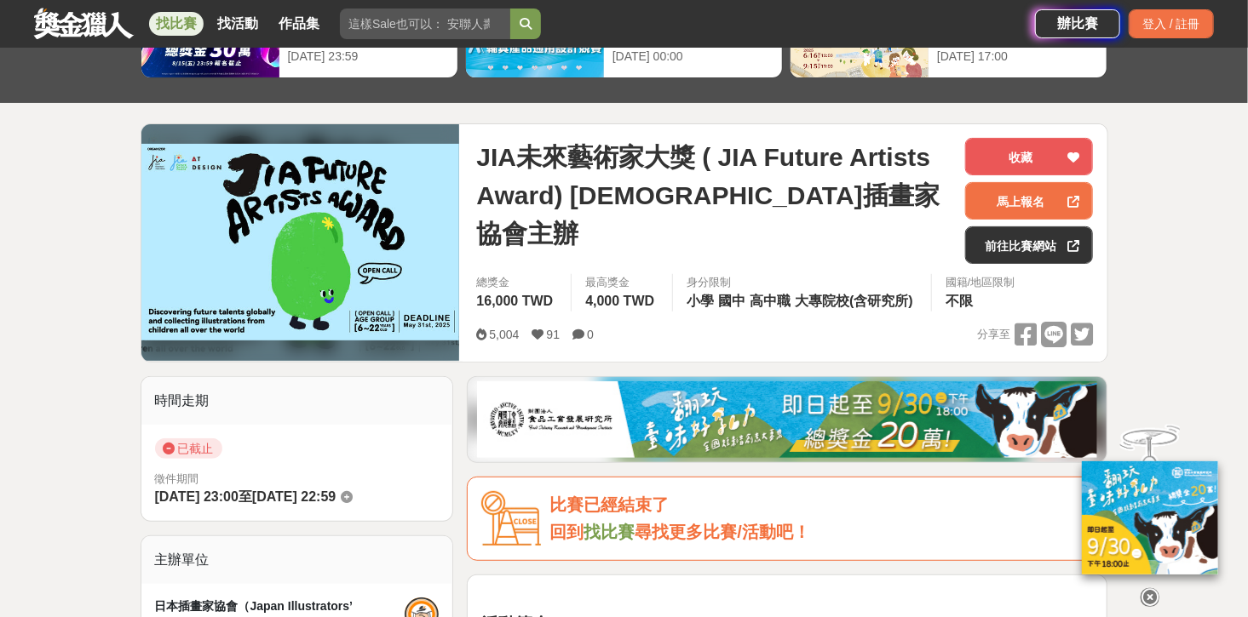
drag, startPoint x: 62, startPoint y: 327, endPoint x: 843, endPoint y: 164, distance: 797.9
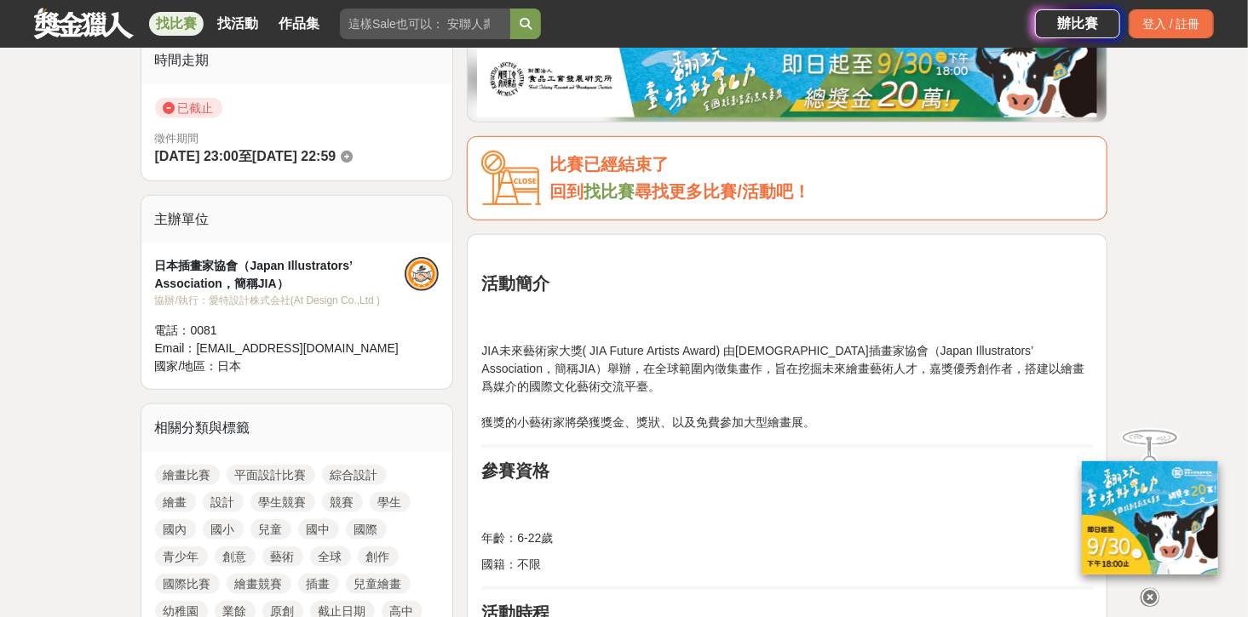
scroll to position [613, 0]
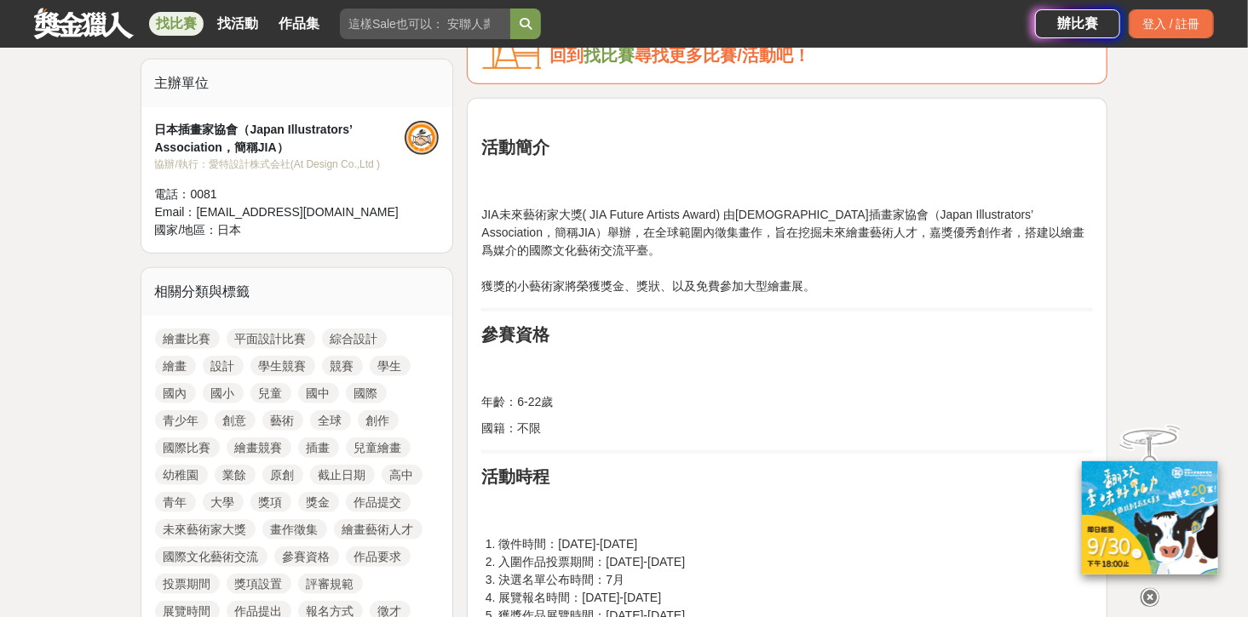
click at [517, 215] on p "JIA未來藝術家大獎( JIA Future Artists Award) 由日本插畫家協會（Japan Illustrators’ Association，…" at bounding box center [786, 250] width 611 height 89
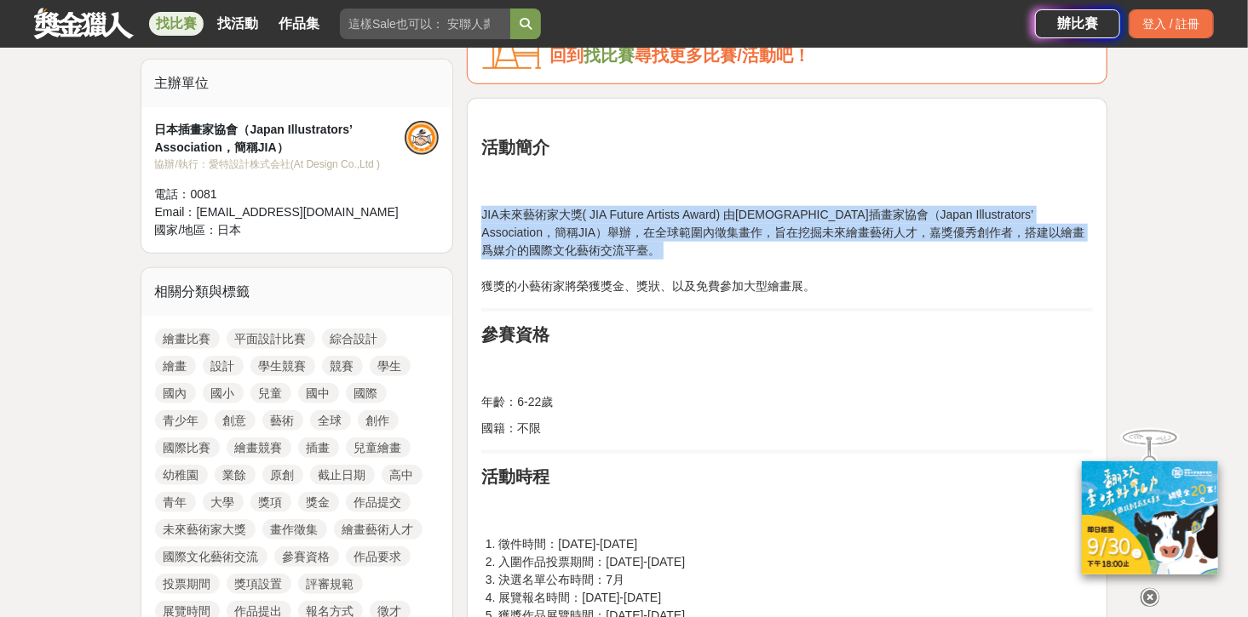
click at [517, 215] on p "JIA未來藝術家大獎( JIA Future Artists Award) 由日本插畫家協會（Japan Illustrators’ Association，…" at bounding box center [786, 250] width 611 height 89
click at [720, 216] on p "JIA未來藝術家大獎( JIA Future Artists Award) 由日本插畫家協會（Japan Illustrators’ Association，…" at bounding box center [786, 250] width 611 height 89
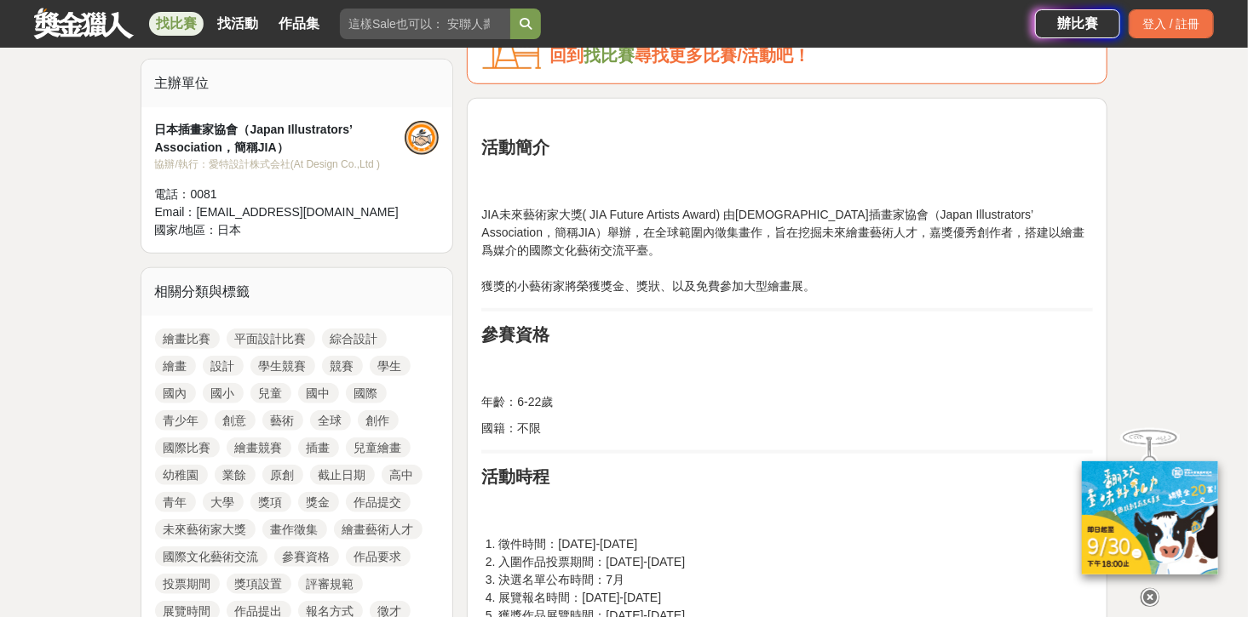
click at [772, 226] on p "JIA未來藝術家大獎( JIA Future Artists Award) 由日本插畫家協會（Japan Illustrators’ Association，…" at bounding box center [786, 250] width 611 height 89
click at [772, 227] on p "JIA未來藝術家大獎( JIA Future Artists Award) 由日本插畫家協會（Japan Illustrators’ Association，…" at bounding box center [786, 250] width 611 height 89
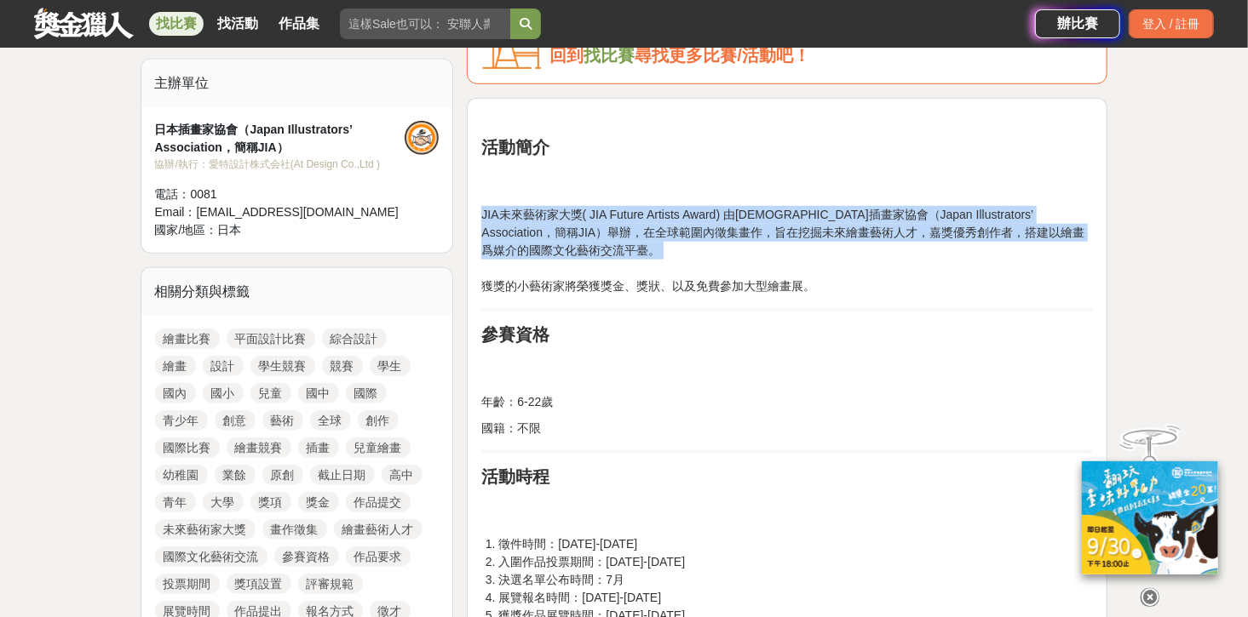
click at [772, 227] on p "JIA未來藝術家大獎( JIA Future Artists Award) 由日本插畫家協會（Japan Illustrators’ Association，…" at bounding box center [786, 250] width 611 height 89
click at [831, 225] on p "JIA未來藝術家大獎( JIA Future Artists Award) 由日本插畫家協會（Japan Illustrators’ Association，…" at bounding box center [786, 250] width 611 height 89
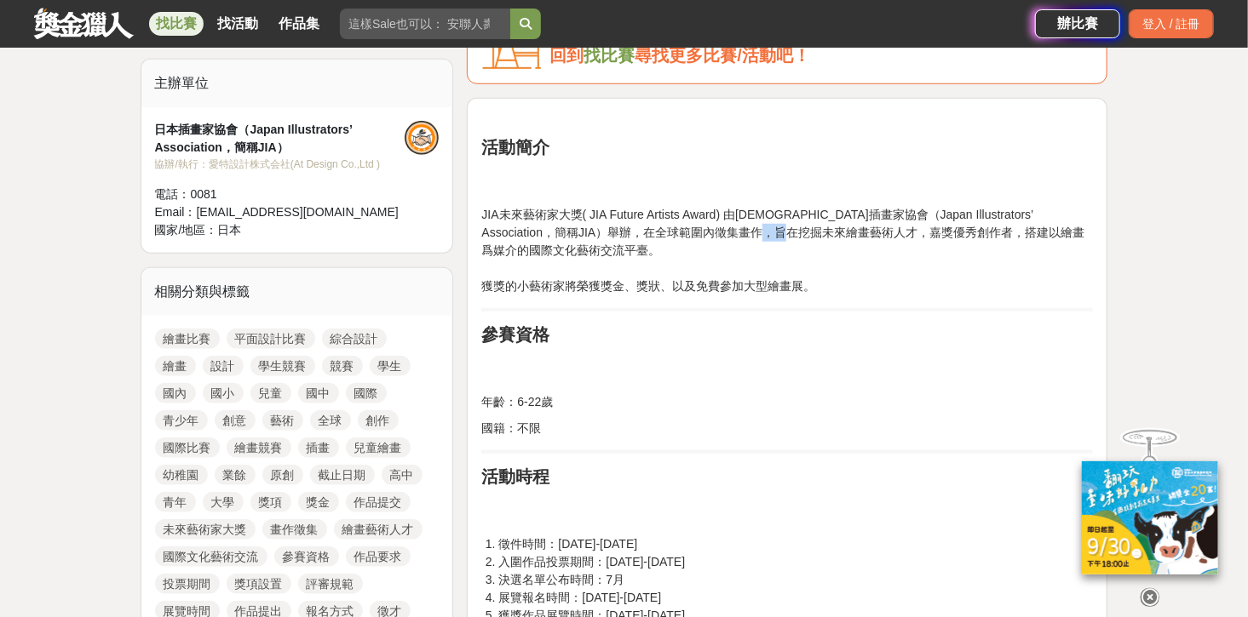
click at [831, 225] on p "JIA未來藝術家大獎( JIA Future Artists Award) 由日本插畫家協會（Japan Illustrators’ Association，…" at bounding box center [786, 250] width 611 height 89
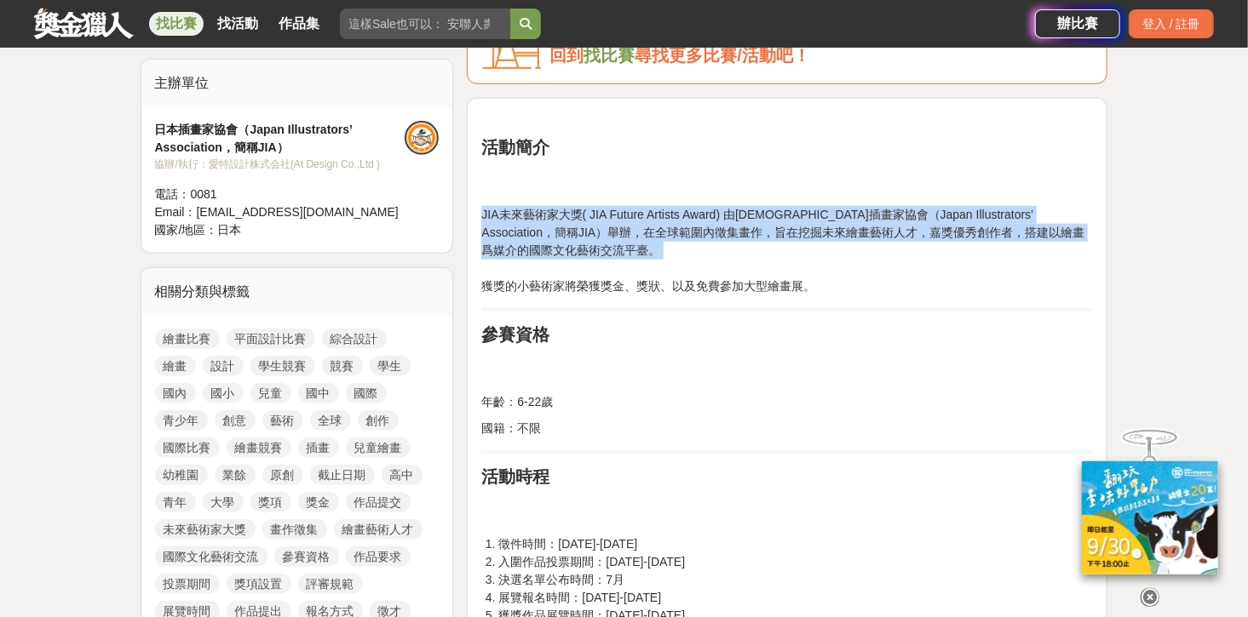
click at [831, 225] on p "JIA未來藝術家大獎( JIA Future Artists Award) 由日本插畫家協會（Japan Illustrators’ Association，…" at bounding box center [786, 250] width 611 height 89
click at [914, 224] on p "JIA未來藝術家大獎( JIA Future Artists Award) 由日本插畫家協會（Japan Illustrators’ Association，…" at bounding box center [786, 250] width 611 height 89
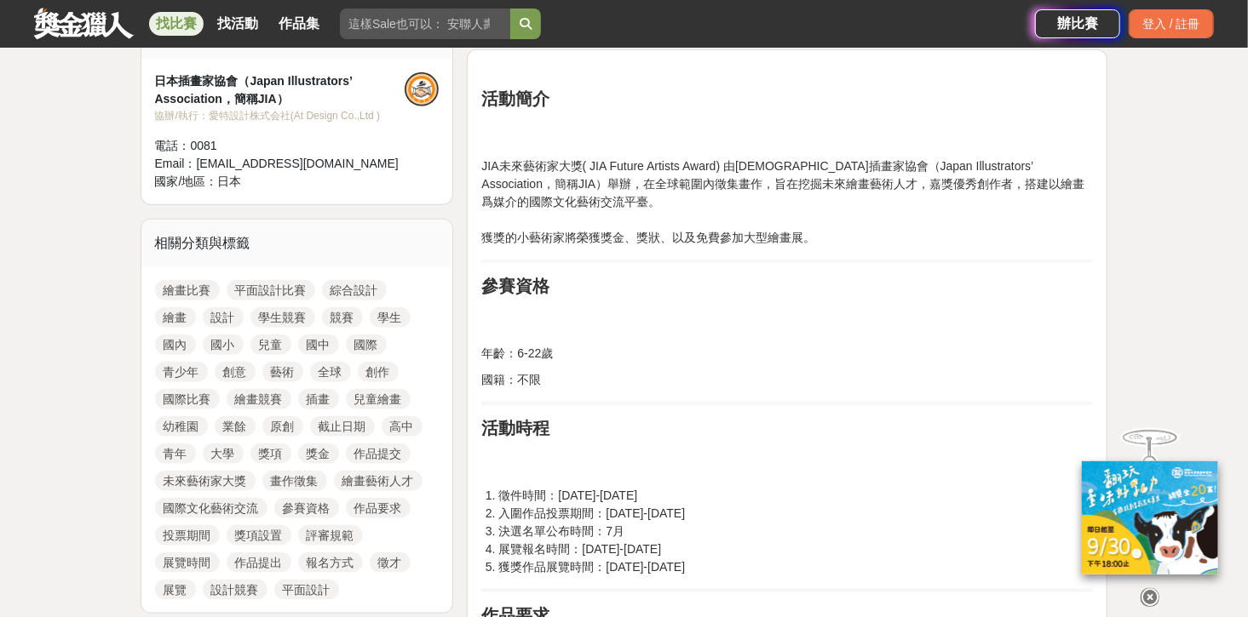
scroll to position [886, 0]
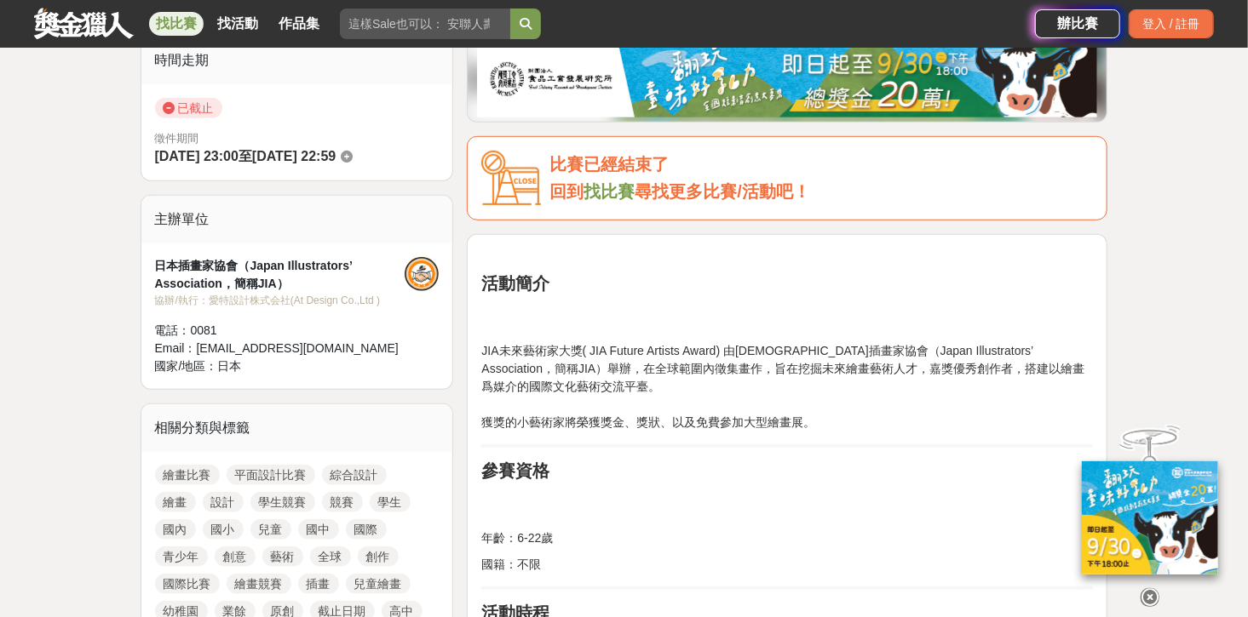
scroll to position [477, 0]
click at [779, 378] on p "JIA未來藝術家大獎( JIA Future Artists Award) 由日本插畫家協會（Japan Illustrators’ Association，…" at bounding box center [786, 386] width 611 height 89
click at [787, 364] on p "JIA未來藝術家大獎( JIA Future Artists Award) 由日本插畫家協會（Japan Illustrators’ Association，…" at bounding box center [786, 386] width 611 height 89
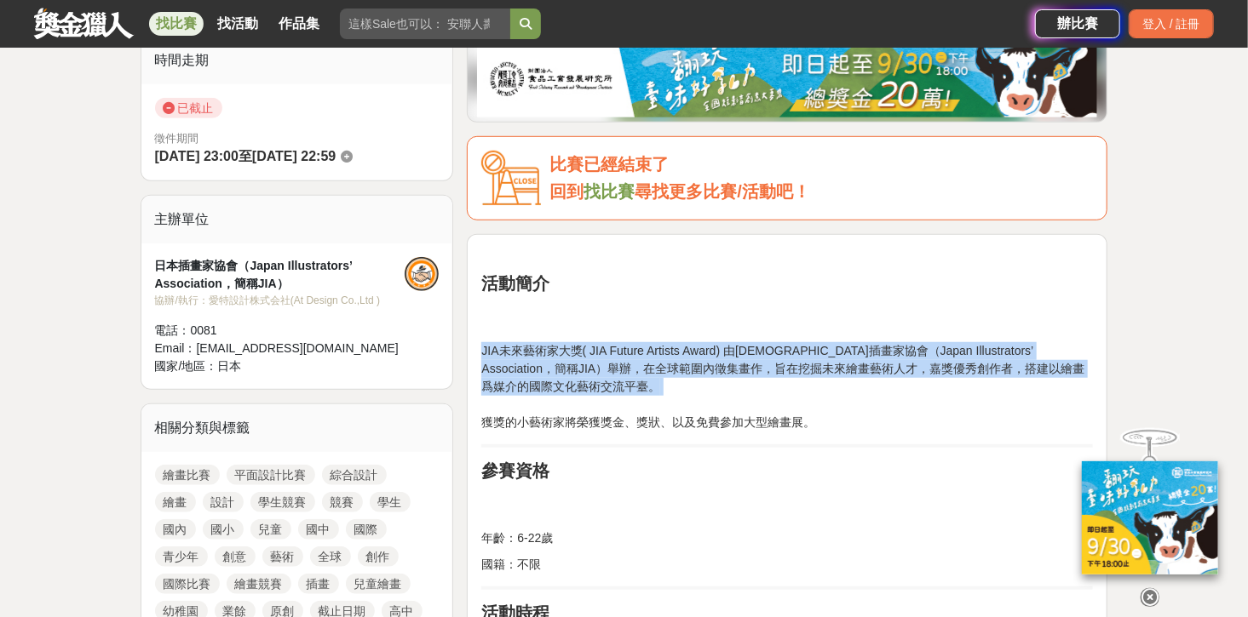
click at [787, 364] on p "JIA未來藝術家大獎( JIA Future Artists Award) 由日本插畫家協會（Japan Illustrators’ Association，…" at bounding box center [786, 386] width 611 height 89
copy p "JIA未來藝術家大獎( JIA Future Artists Award) 由日本插畫家協會（Japan Illustrators’ Association，…"
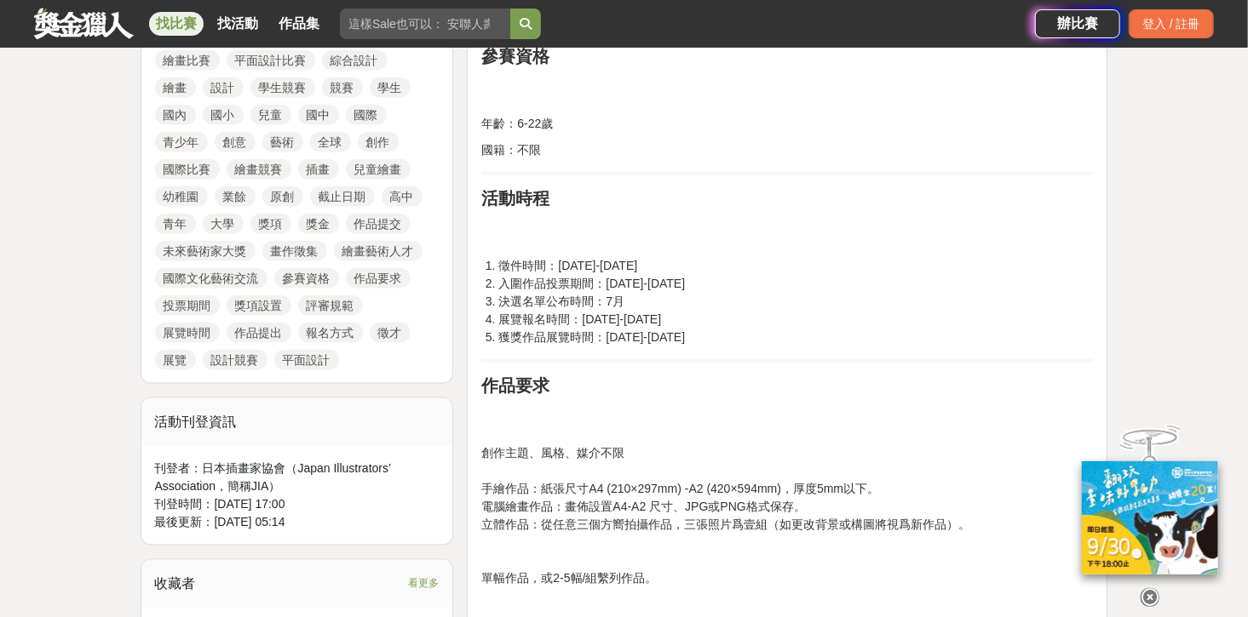
scroll to position [613, 0]
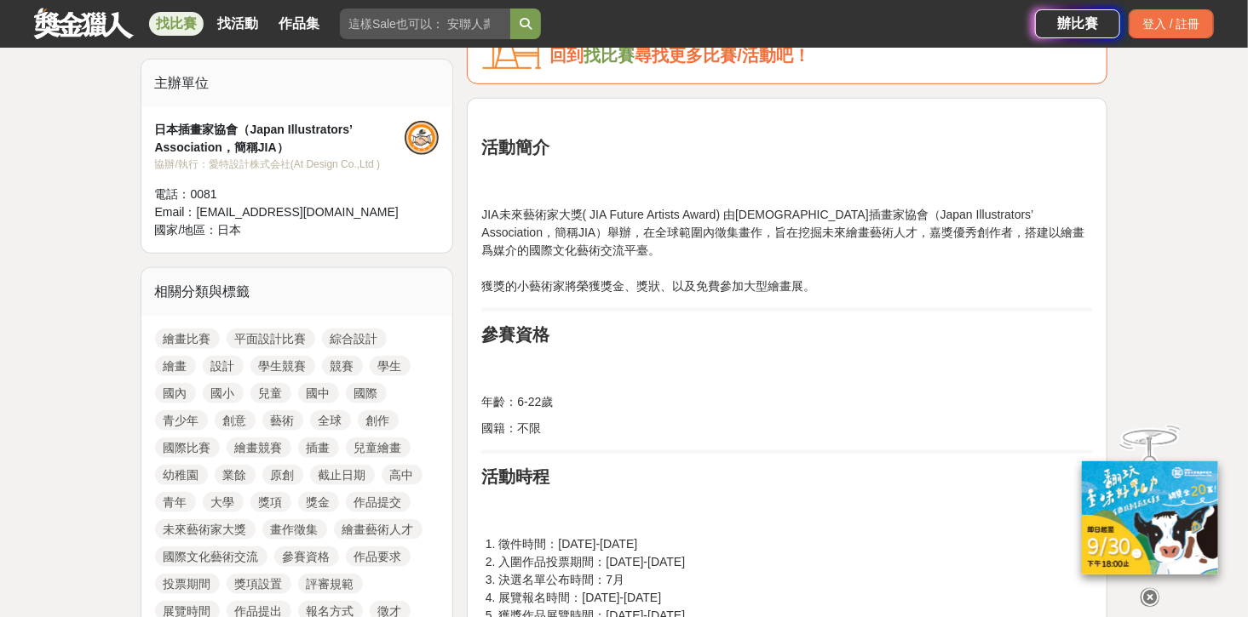
click at [831, 283] on p "JIA未來藝術家大獎( JIA Future Artists Award) 由日本插畫家協會（Japan Illustrators’ Association，…" at bounding box center [786, 250] width 611 height 89
copy p "JIA未來藝術家大獎( JIA Future Artists Award) 由日本插畫家協會（Japan Illustrators’ Association，…"
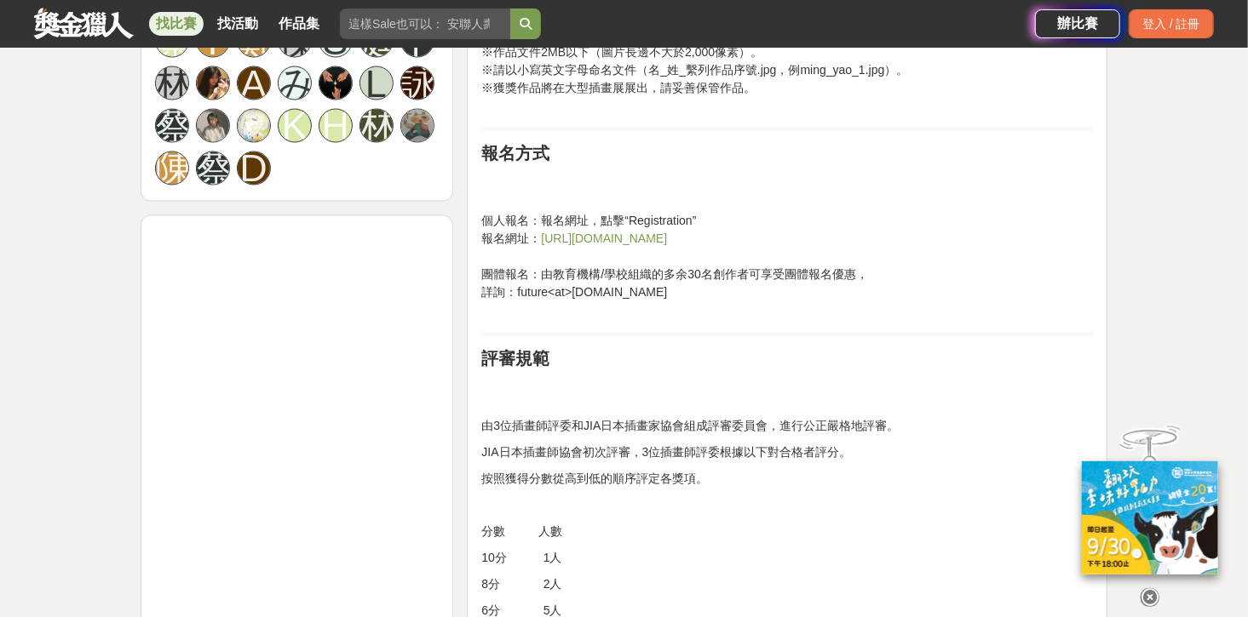
scroll to position [1703, 0]
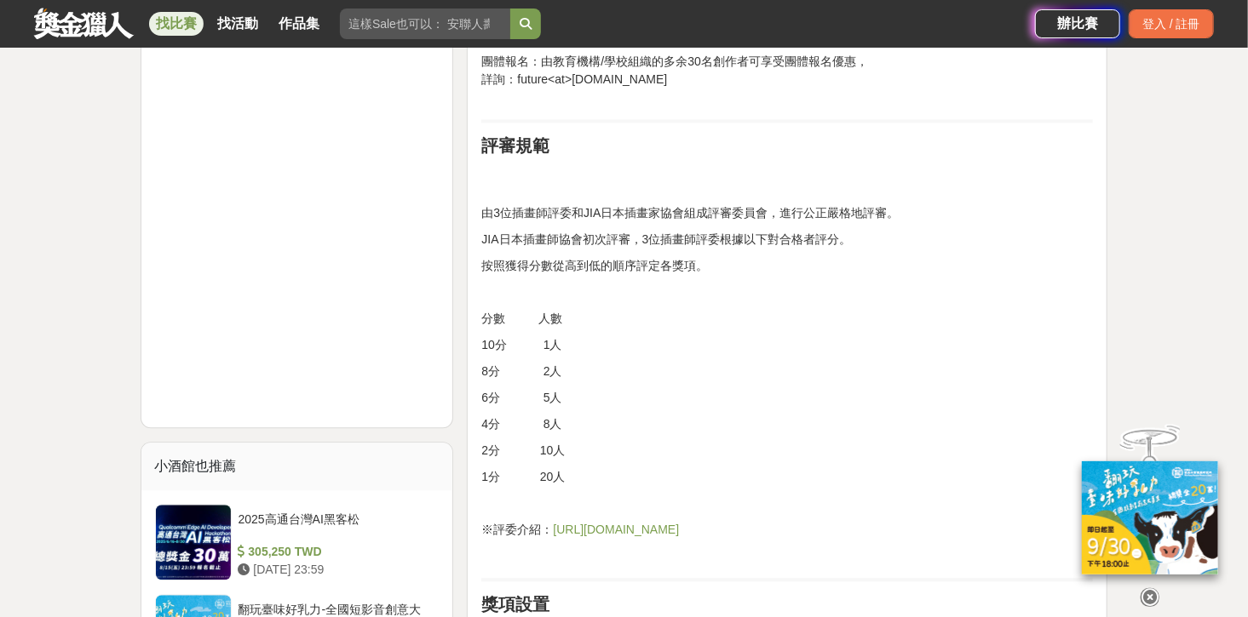
click at [597, 240] on p "JIA日本插畫師協會初次評審，3位插畫師評委根據以下對合格者評分。" at bounding box center [786, 240] width 611 height 18
click at [598, 240] on p "JIA日本插畫師協會初次評審，3位插畫師評委根據以下對合格者評分。" at bounding box center [786, 240] width 611 height 18
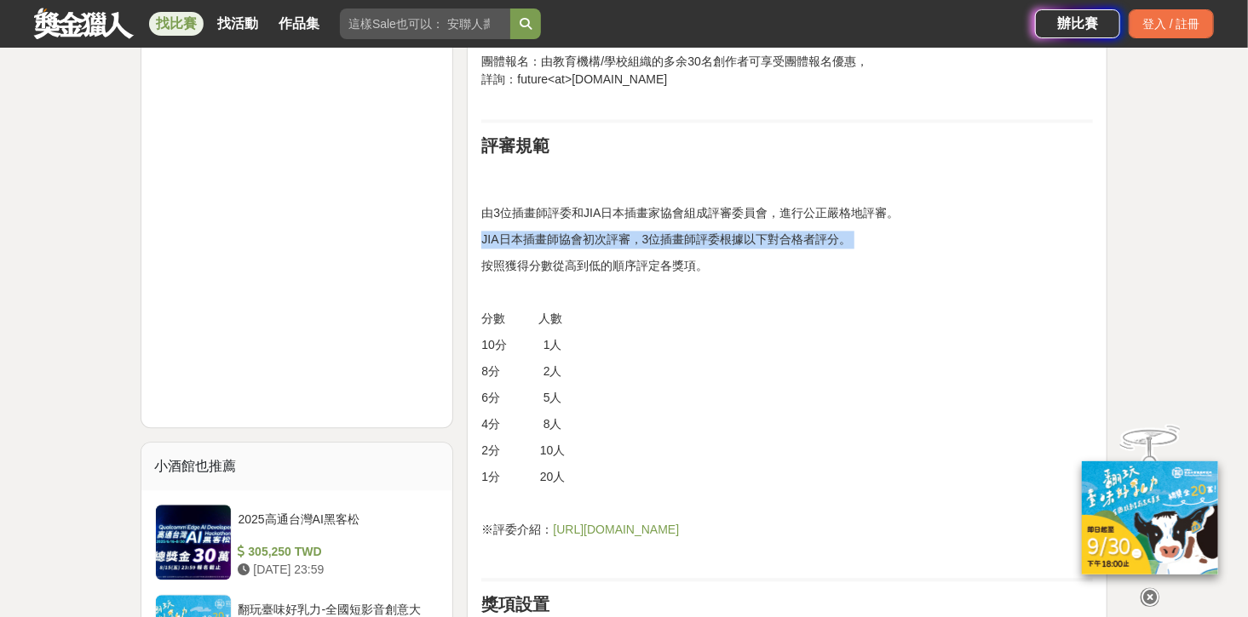
click at [598, 240] on p "JIA日本插畫師協會初次評審，3位插畫師評委根據以下對合格者評分。" at bounding box center [786, 240] width 611 height 18
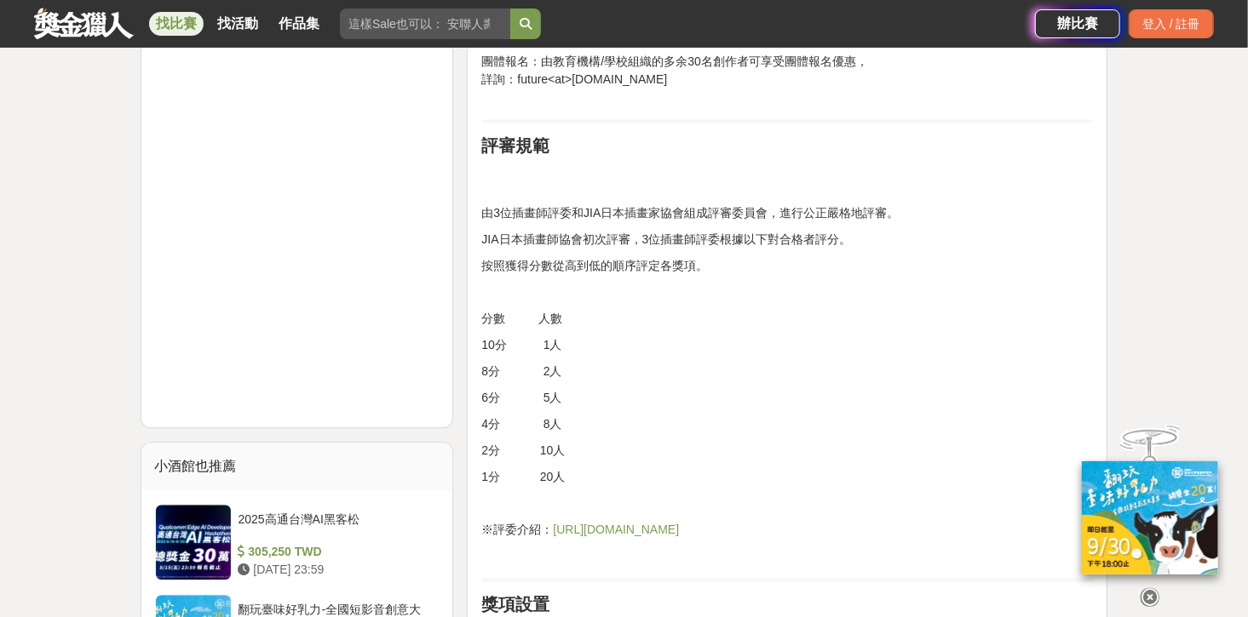
drag, startPoint x: 716, startPoint y: 262, endPoint x: 738, endPoint y: 267, distance: 22.5
click at [718, 262] on p "按照獲得分數從高到低的順序評定各獎項。" at bounding box center [786, 266] width 611 height 18
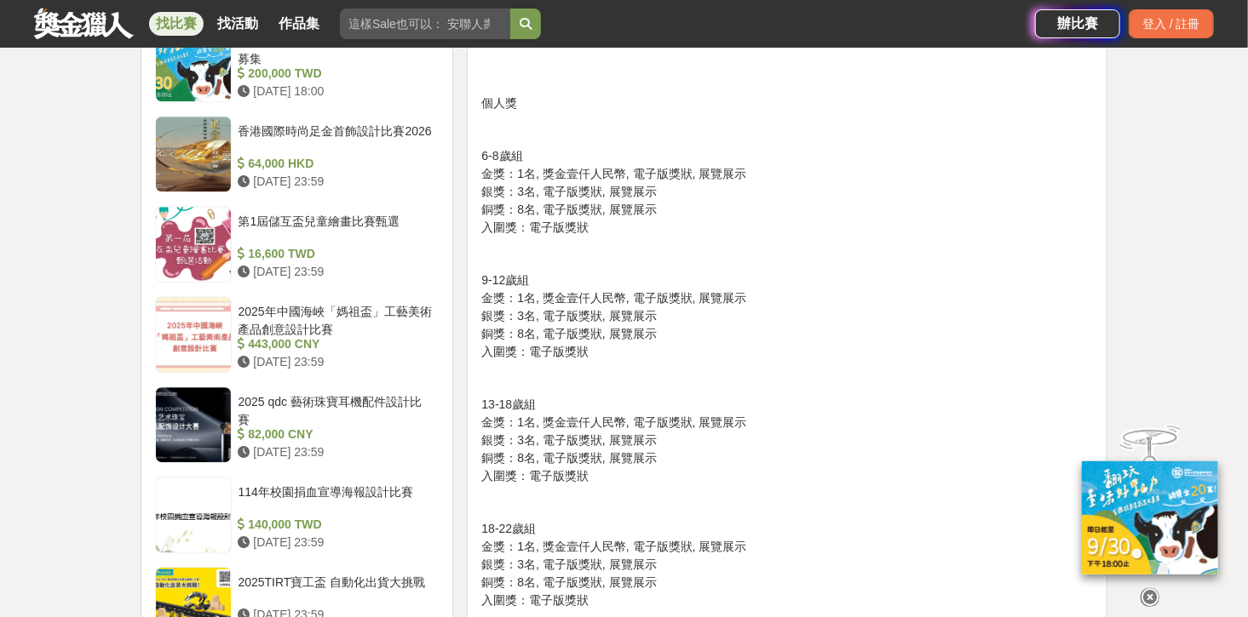
scroll to position [2248, 0]
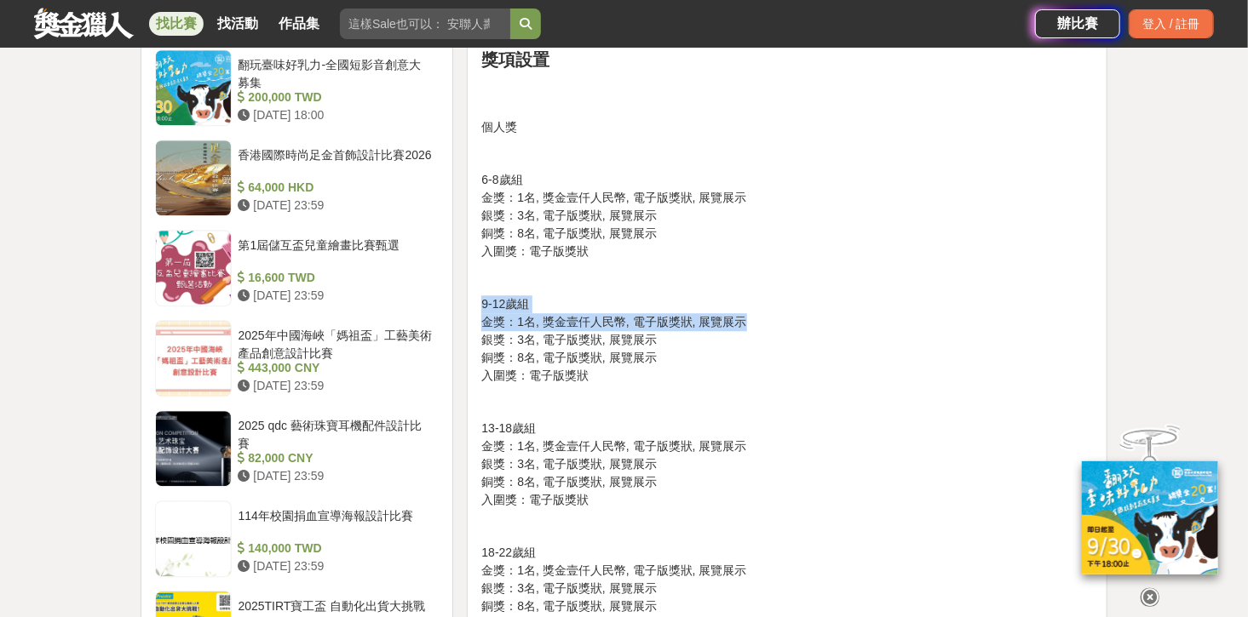
drag, startPoint x: 481, startPoint y: 301, endPoint x: 774, endPoint y: 324, distance: 293.9
click at [774, 324] on p "9-12歲組 金獎：1名, 獎金壹仟人民幣, 電子版獎狀, 展覽展示 銀獎：3名, 電子版獎狀, 展覽展示 銅獎：8名, 電子版獎狀, 展覽展示 入圍獎：電子…" at bounding box center [786, 340] width 611 height 89
drag, startPoint x: 756, startPoint y: 313, endPoint x: 690, endPoint y: 319, distance: 66.7
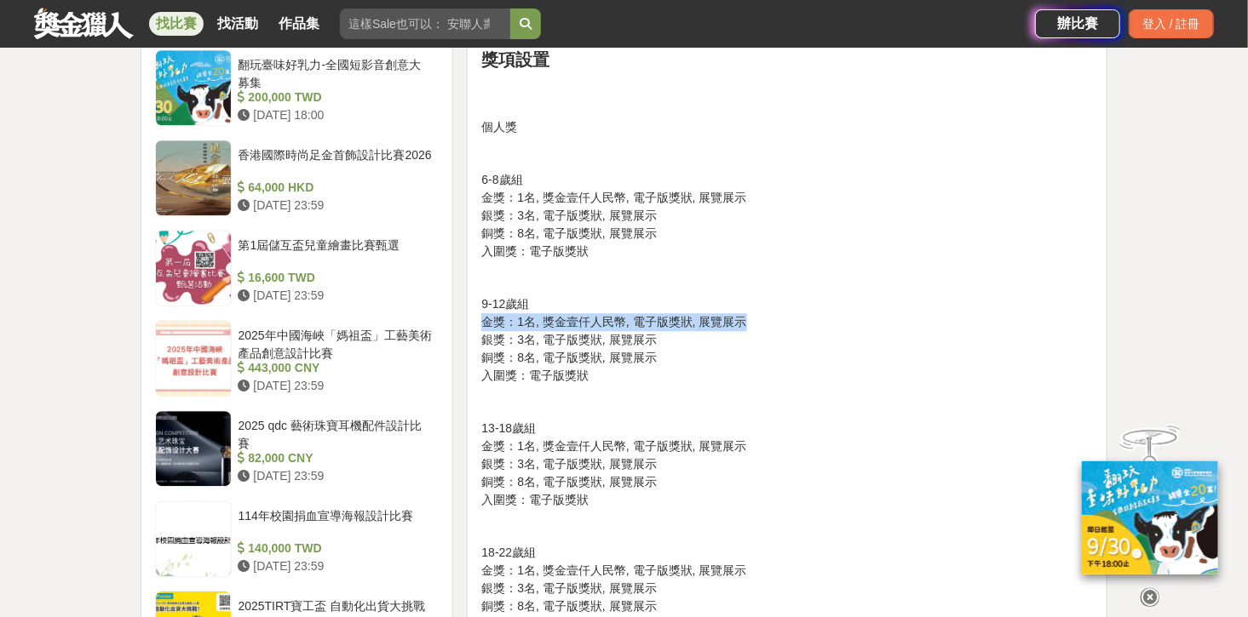
copy p "金獎：1名, 獎金壹仟人民幣, 電子版獎狀, 展覽展示"
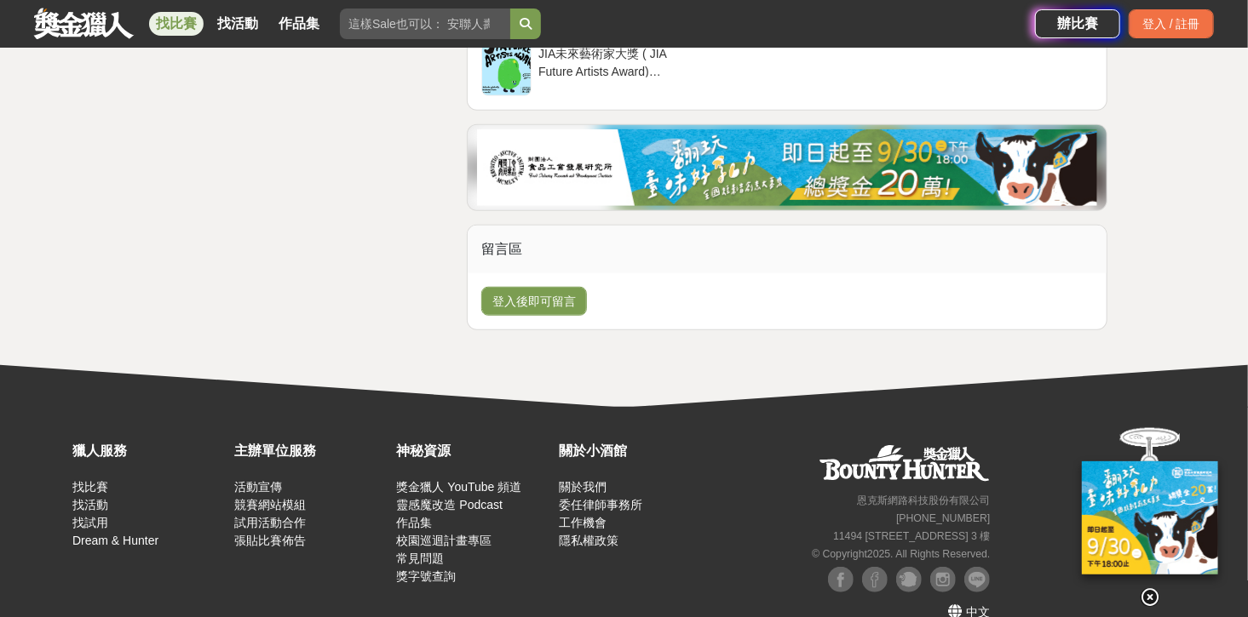
scroll to position [3406, 0]
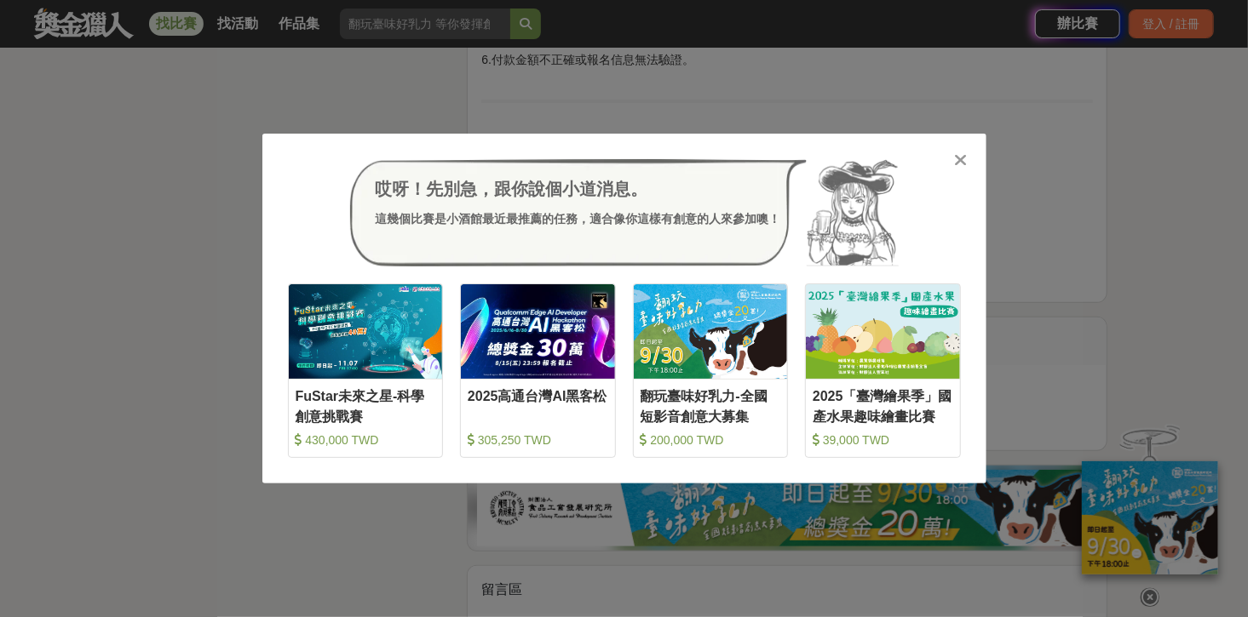
click at [955, 166] on icon at bounding box center [960, 160] width 13 height 17
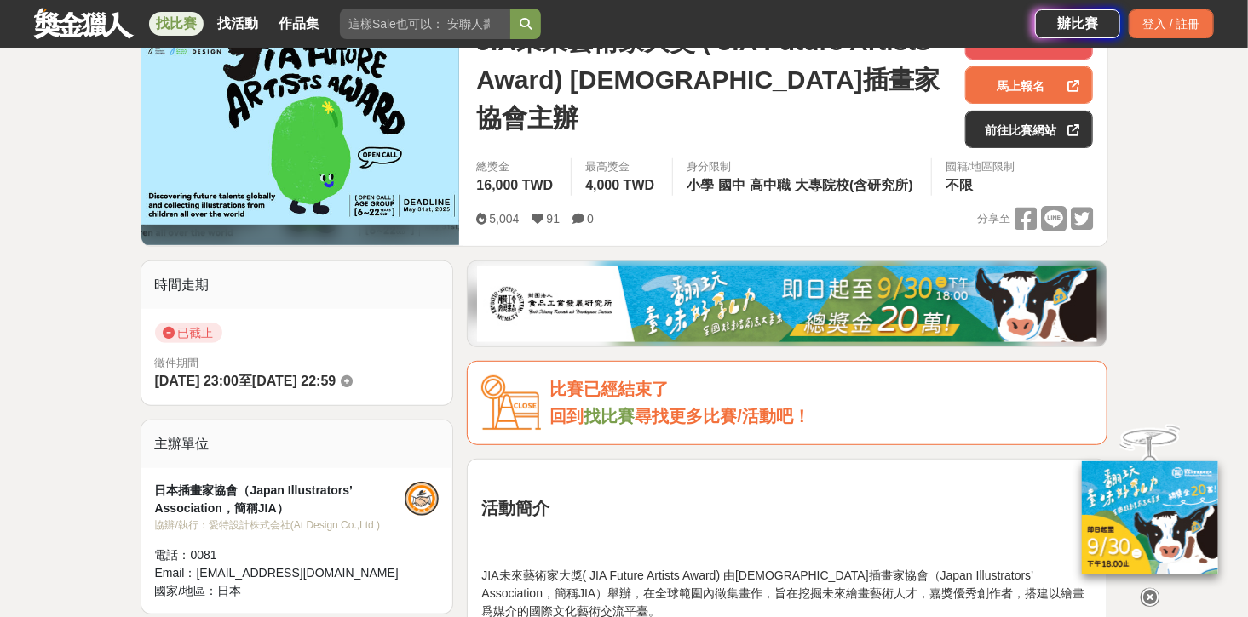
scroll to position [68, 0]
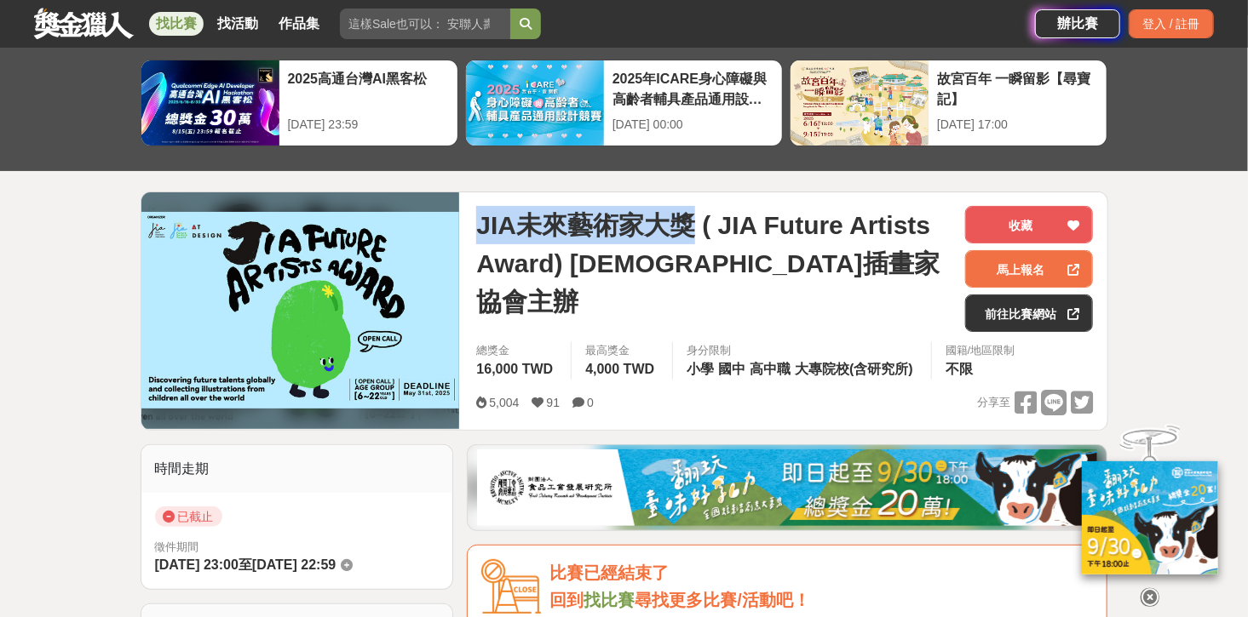
drag, startPoint x: 477, startPoint y: 226, endPoint x: 694, endPoint y: 227, distance: 217.2
click at [694, 227] on span "JIA未來藝術家大獎 ( JIA Future Artists Award) 日本插畫家協會主辦" at bounding box center [713, 263] width 475 height 115
copy span "JIA未來藝術家大獎"
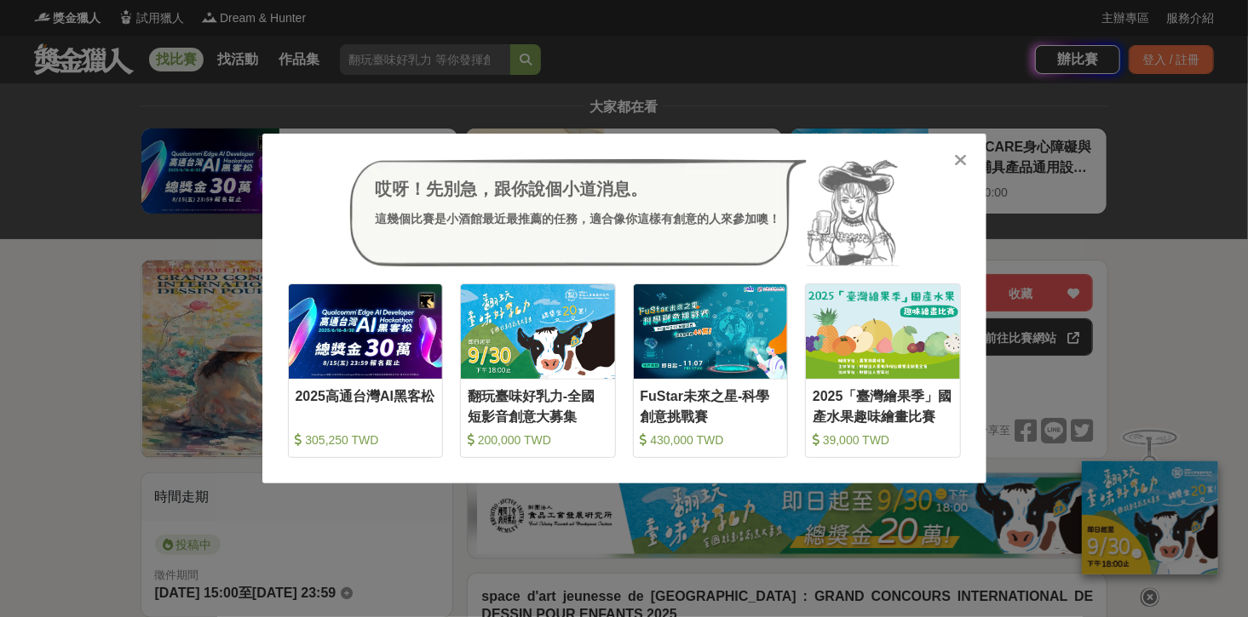
click at [0, 346] on div "哎呀！先別急，跟你說個小道消息。 這幾個比賽是小酒館最近最推薦的任務，適合像你這樣有創意的人來參加噢！ 收藏 2025高通台灣AI黑客松 305,250 TW…" at bounding box center [624, 308] width 1248 height 617
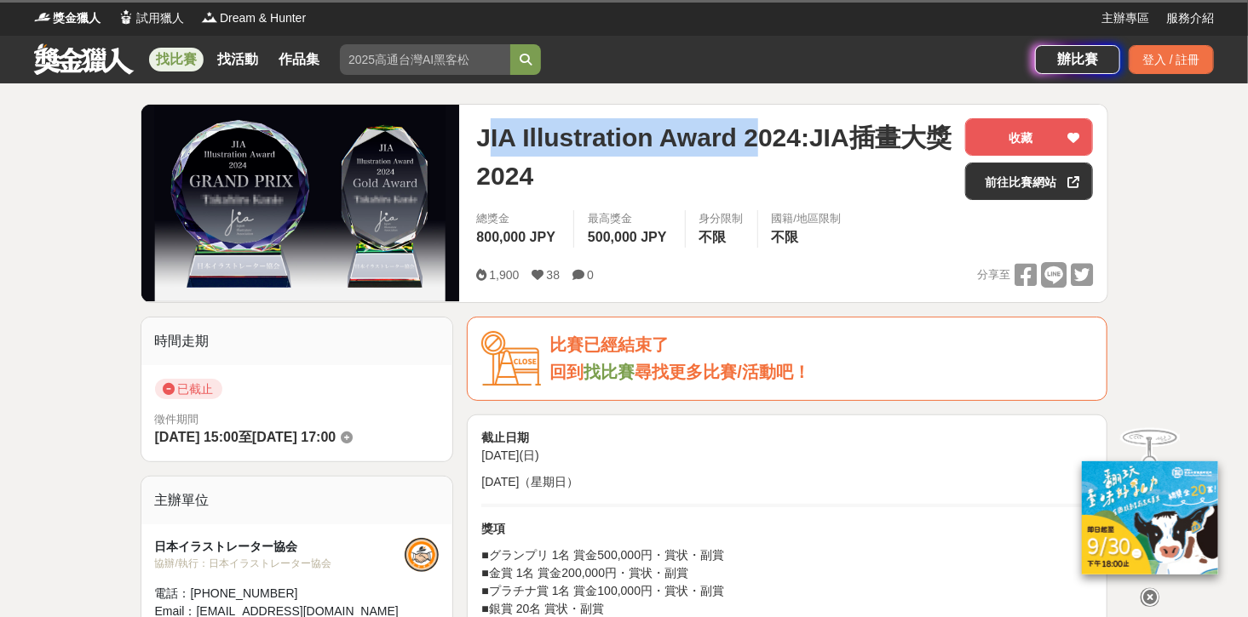
drag, startPoint x: 482, startPoint y: 133, endPoint x: 767, endPoint y: 139, distance: 285.4
click at [767, 139] on span "JIA Illustration Award 2024:JIA插畫大獎2024" at bounding box center [713, 156] width 475 height 77
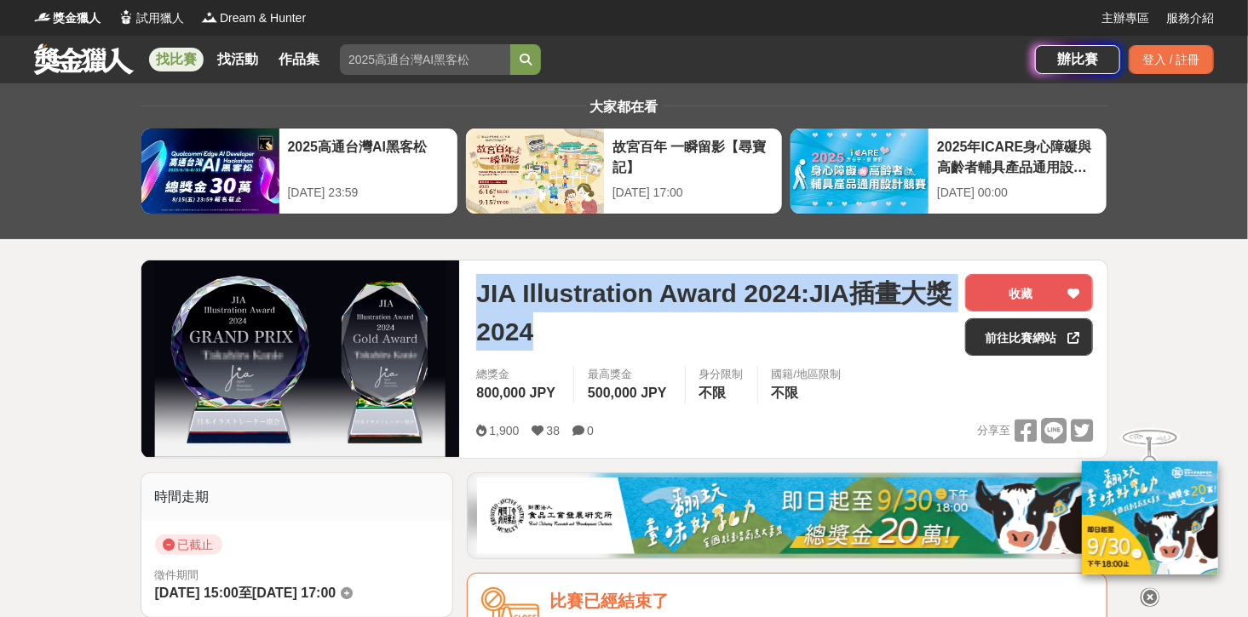
drag, startPoint x: 476, startPoint y: 289, endPoint x: 619, endPoint y: 333, distance: 149.8
click at [619, 333] on span "JIA Illustration Award 2024:JIA插畫大獎2024" at bounding box center [713, 312] width 475 height 77
copy span "JIA Illustration Award 2024:JIA插畫大獎2024"
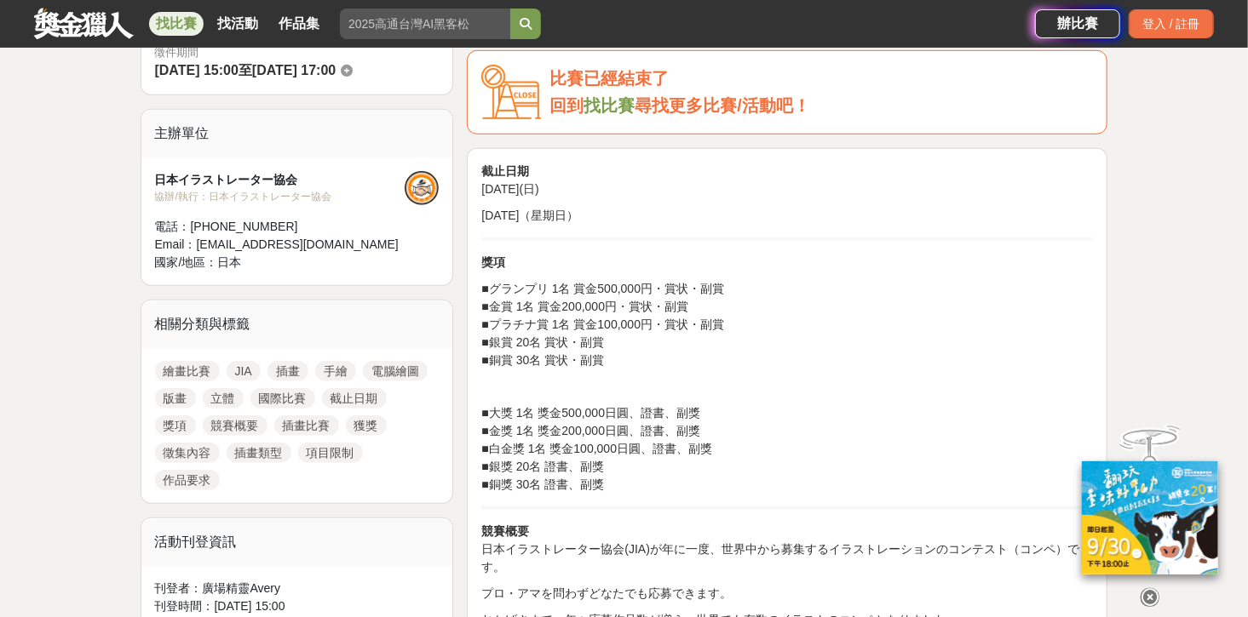
scroll to position [681, 0]
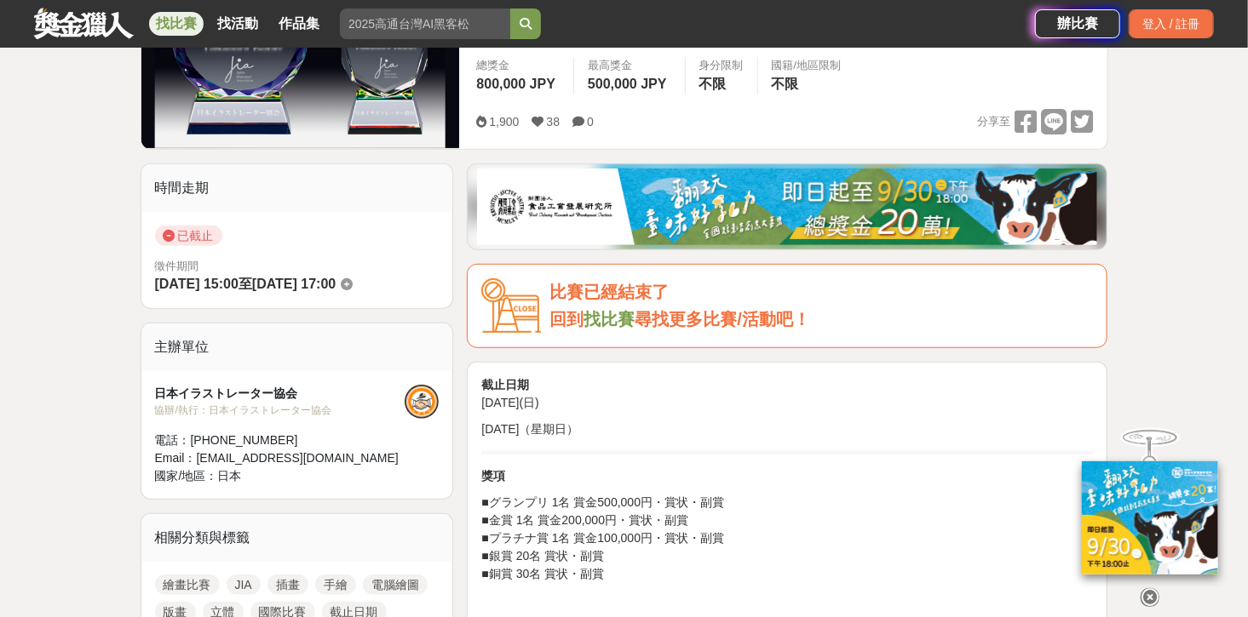
scroll to position [341, 0]
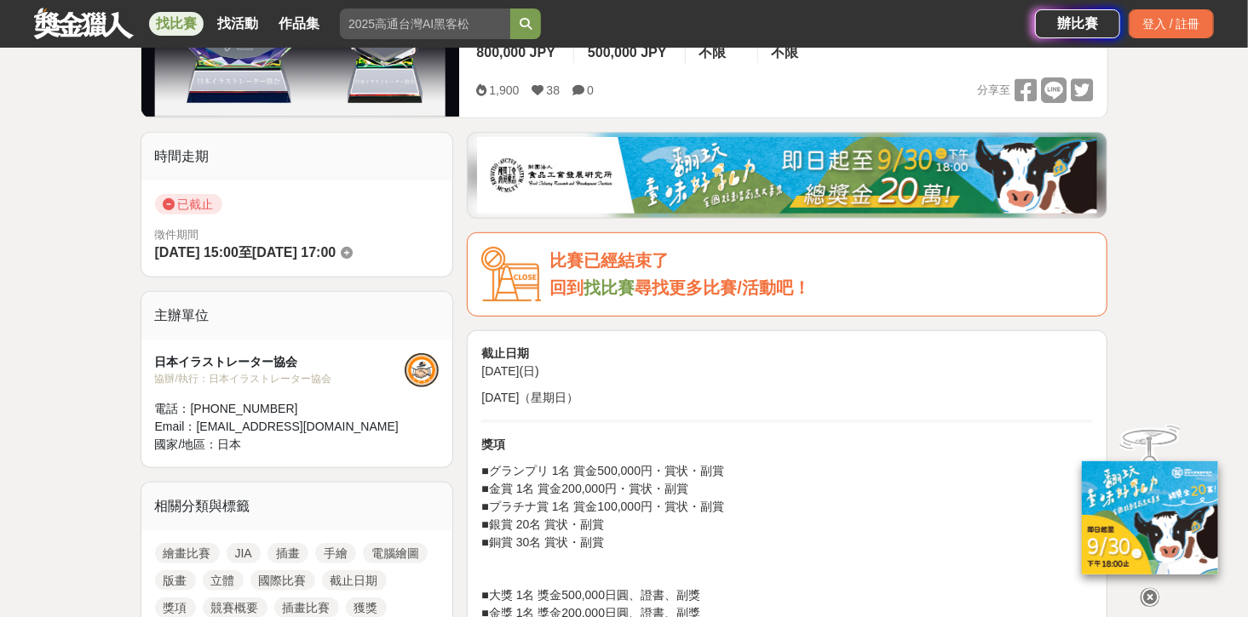
drag, startPoint x: 152, startPoint y: 359, endPoint x: 309, endPoint y: 365, distance: 156.8
click at [309, 365] on div "日本イラストレーター協会 協辦/執行： 日本イラストレーター協会 電話： [PHONE_NUMBER] Email： [EMAIL_ADDRESS][DOMA…" at bounding box center [297, 404] width 312 height 128
copy div "日本イラストレーター協会"
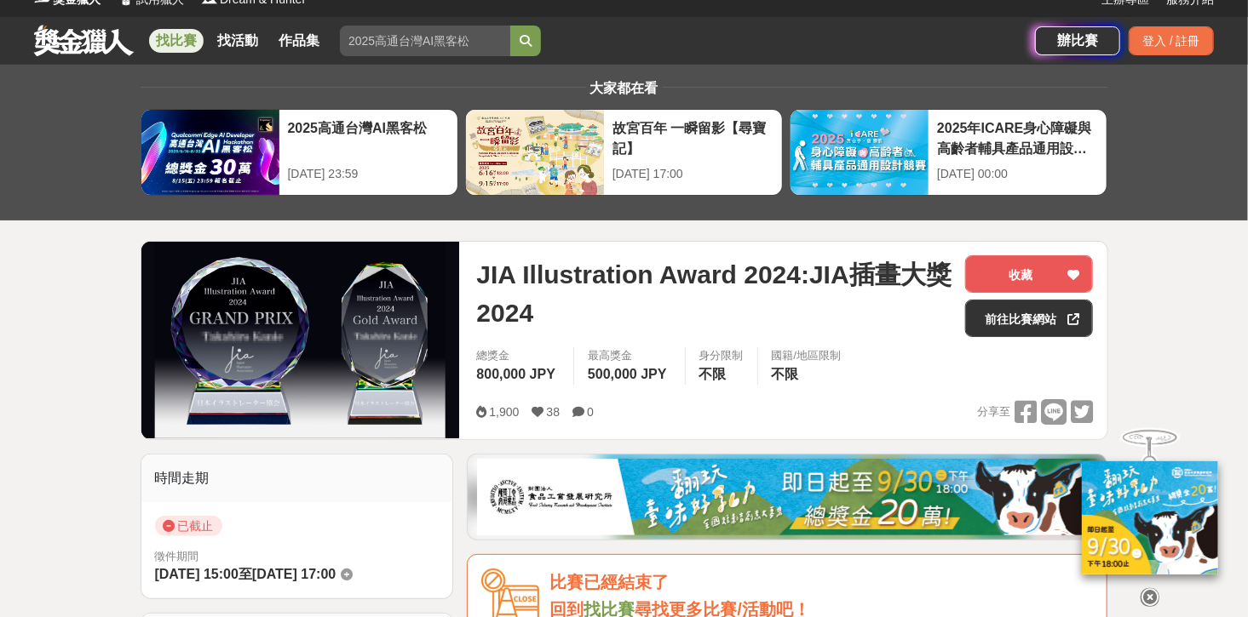
scroll to position [0, 0]
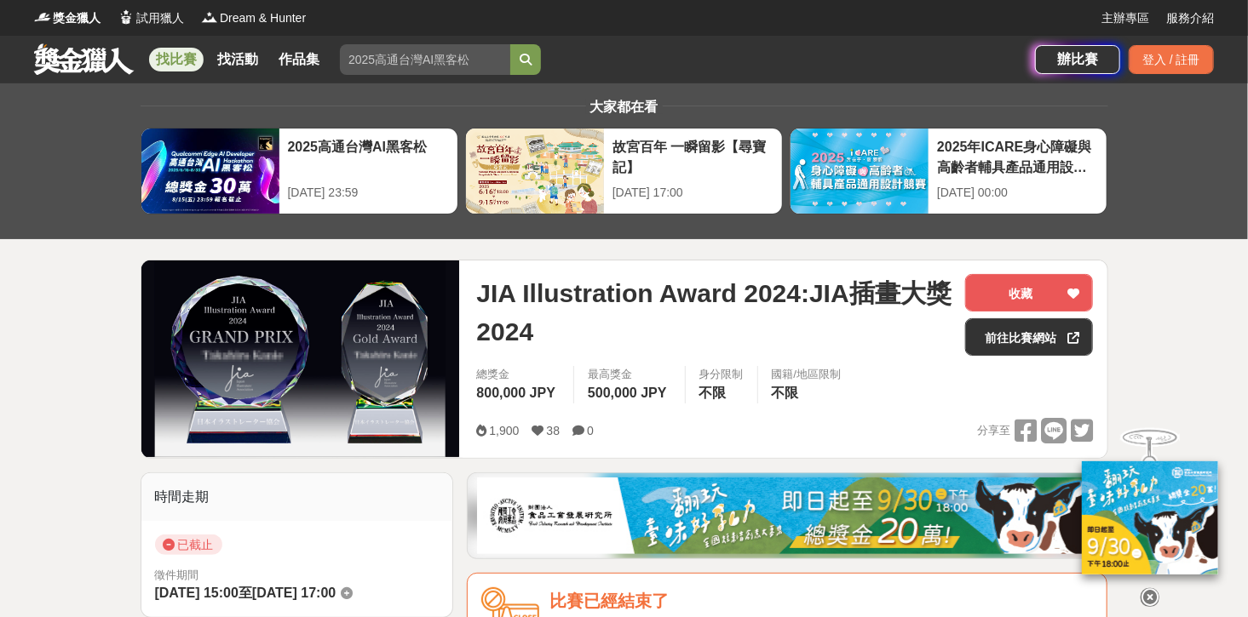
drag, startPoint x: 807, startPoint y: 308, endPoint x: 824, endPoint y: 297, distance: 20.3
click at [808, 308] on span "JIA Illustration Award 2024:JIA插畫大獎2024" at bounding box center [713, 312] width 475 height 77
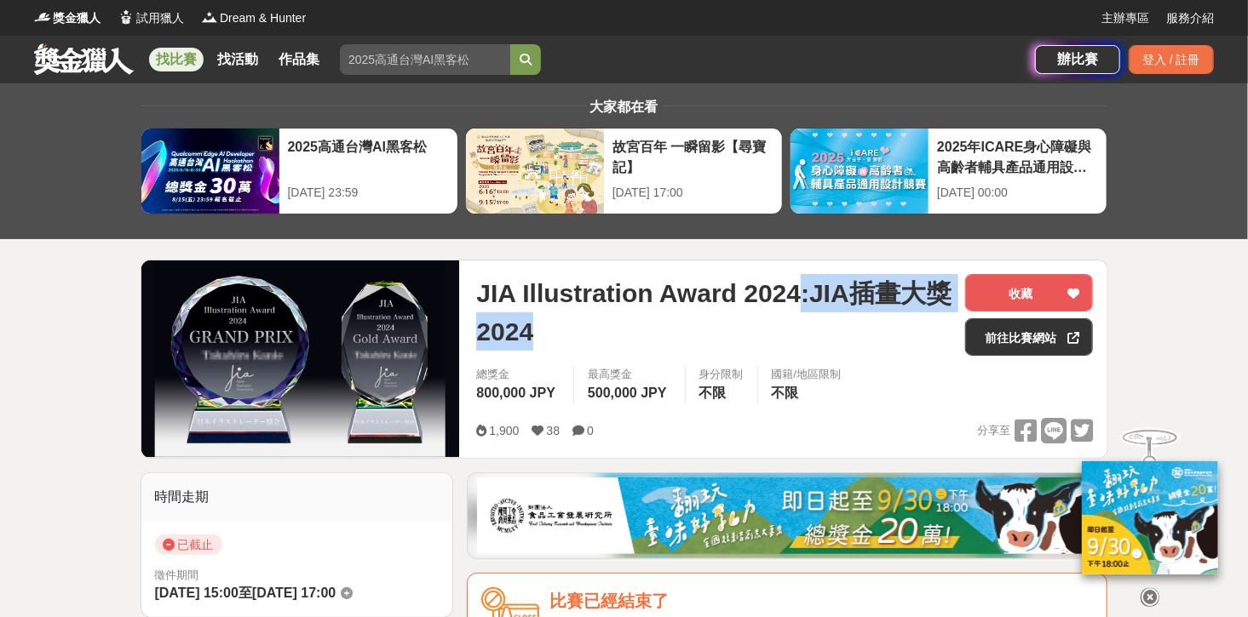
drag, startPoint x: 818, startPoint y: 293, endPoint x: 835, endPoint y: 330, distance: 40.4
click at [835, 330] on span "JIA Illustration Award 2024:JIA插畫大獎2024" at bounding box center [713, 312] width 475 height 77
copy span ":JIA插畫大獎2024"
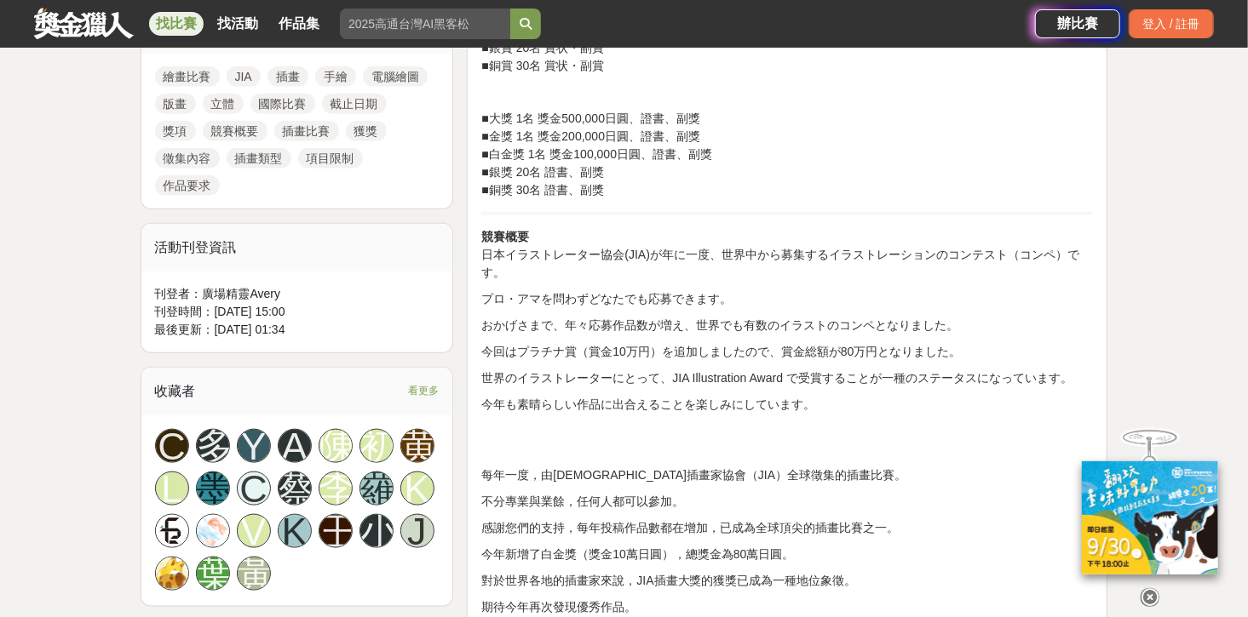
scroll to position [1226, 0]
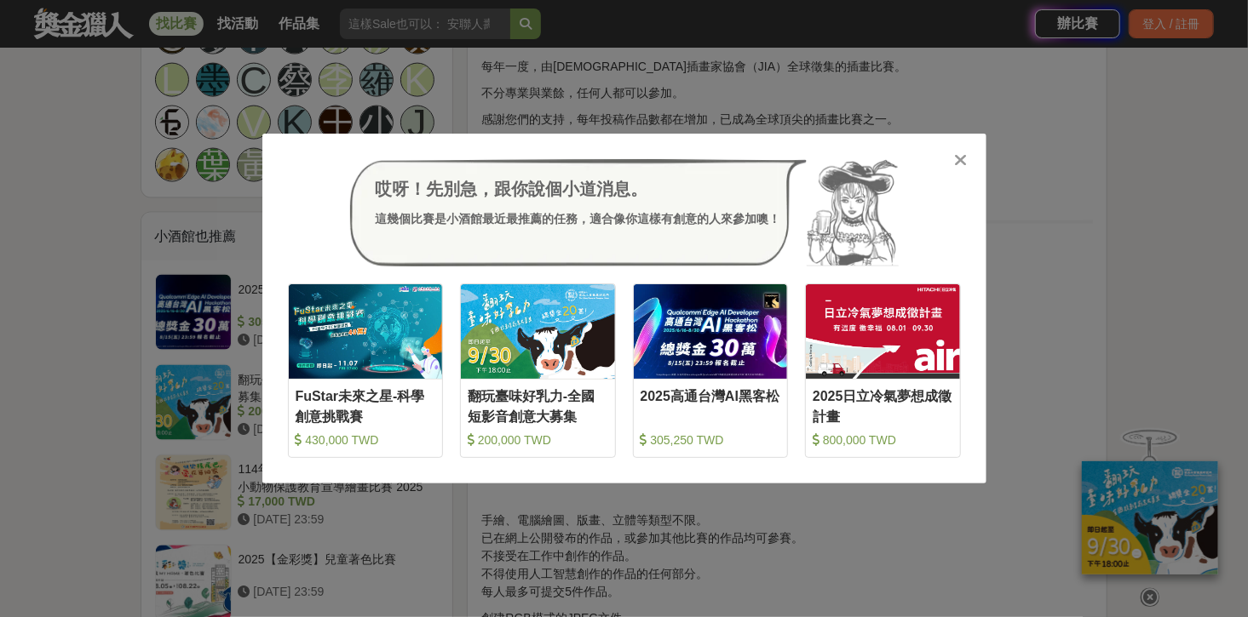
click at [85, 341] on div "哎呀！先別急，跟你說個小道消息。 這幾個比賽是小酒館最近最推薦的任務，適合像你這樣有創意的人來參加噢！ 收藏 FuStar未來之星-科學創意挑戰賽 430,0…" at bounding box center [624, 308] width 1248 height 617
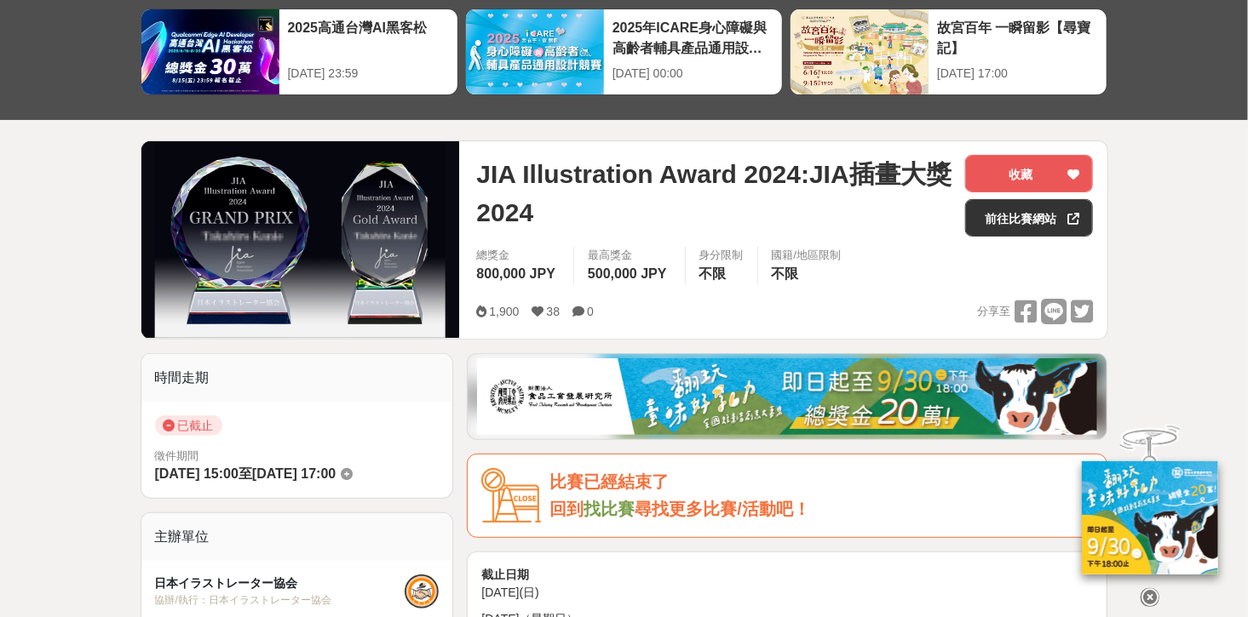
scroll to position [0, 0]
